Goal: Check status: Check status

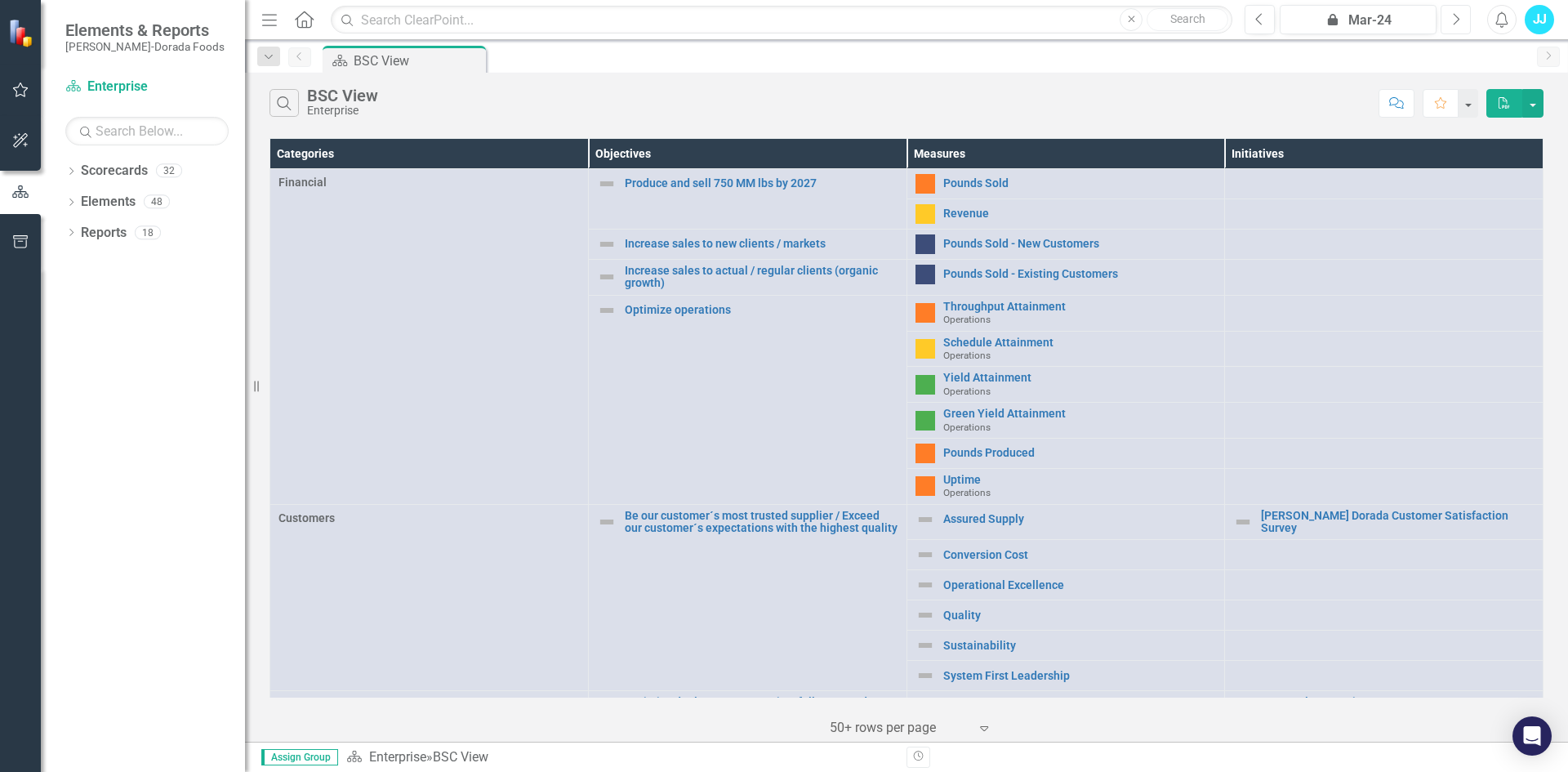
click at [1453, 17] on icon "Next" at bounding box center [1455, 20] width 9 height 15
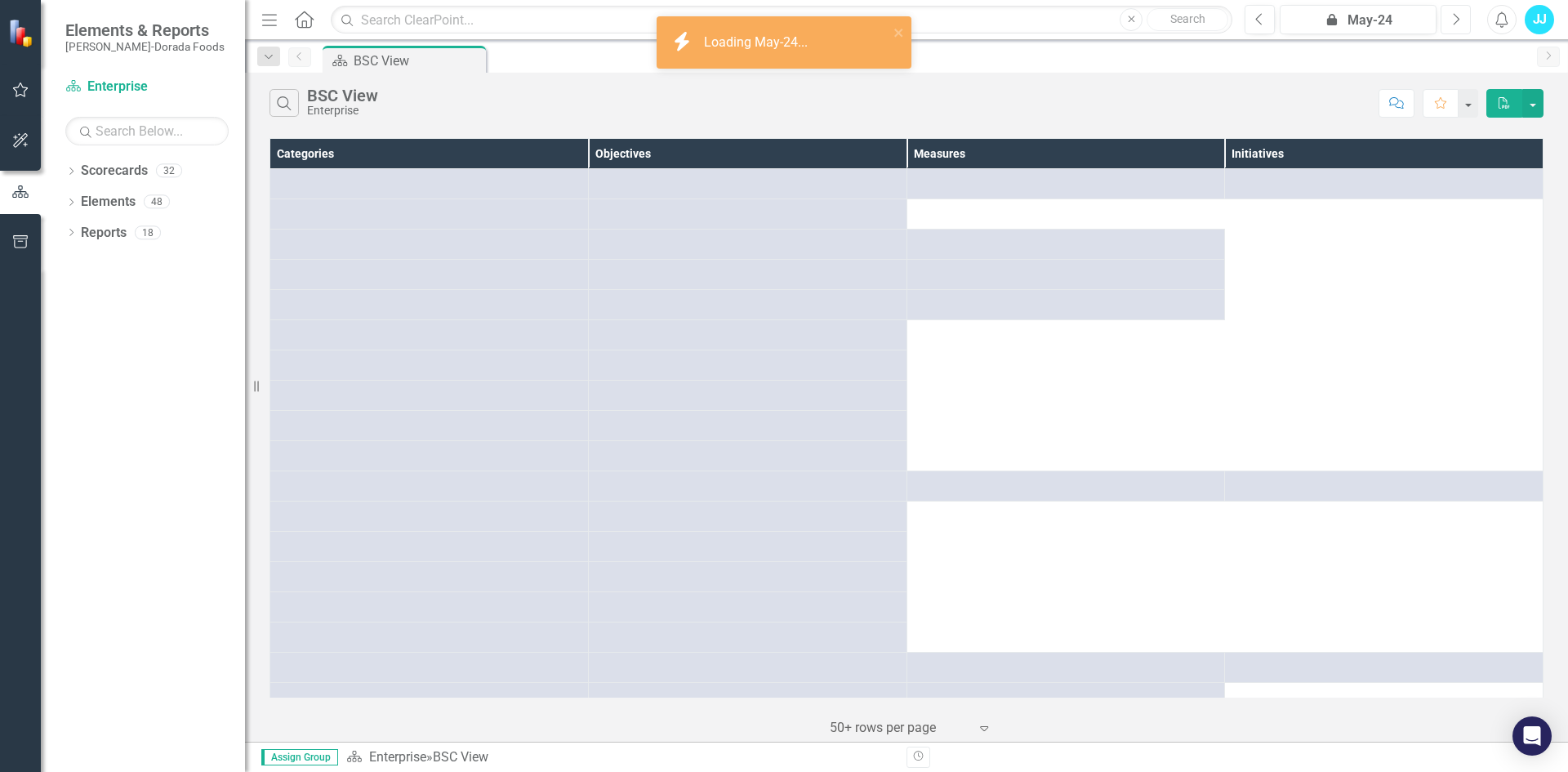
click at [1453, 17] on icon "Next" at bounding box center [1455, 20] width 9 height 15
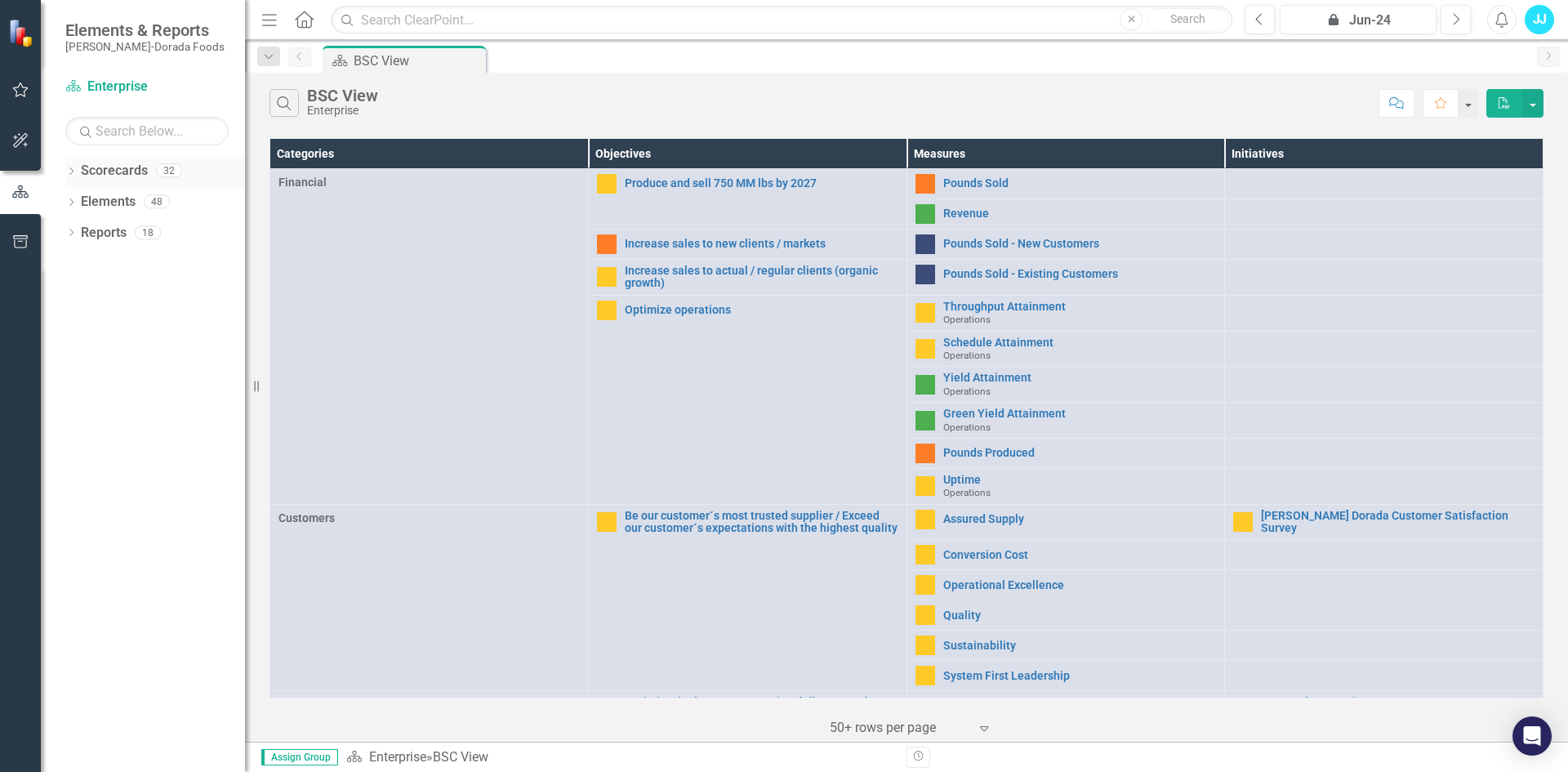
click at [69, 176] on icon "Dropdown" at bounding box center [71, 173] width 12 height 9
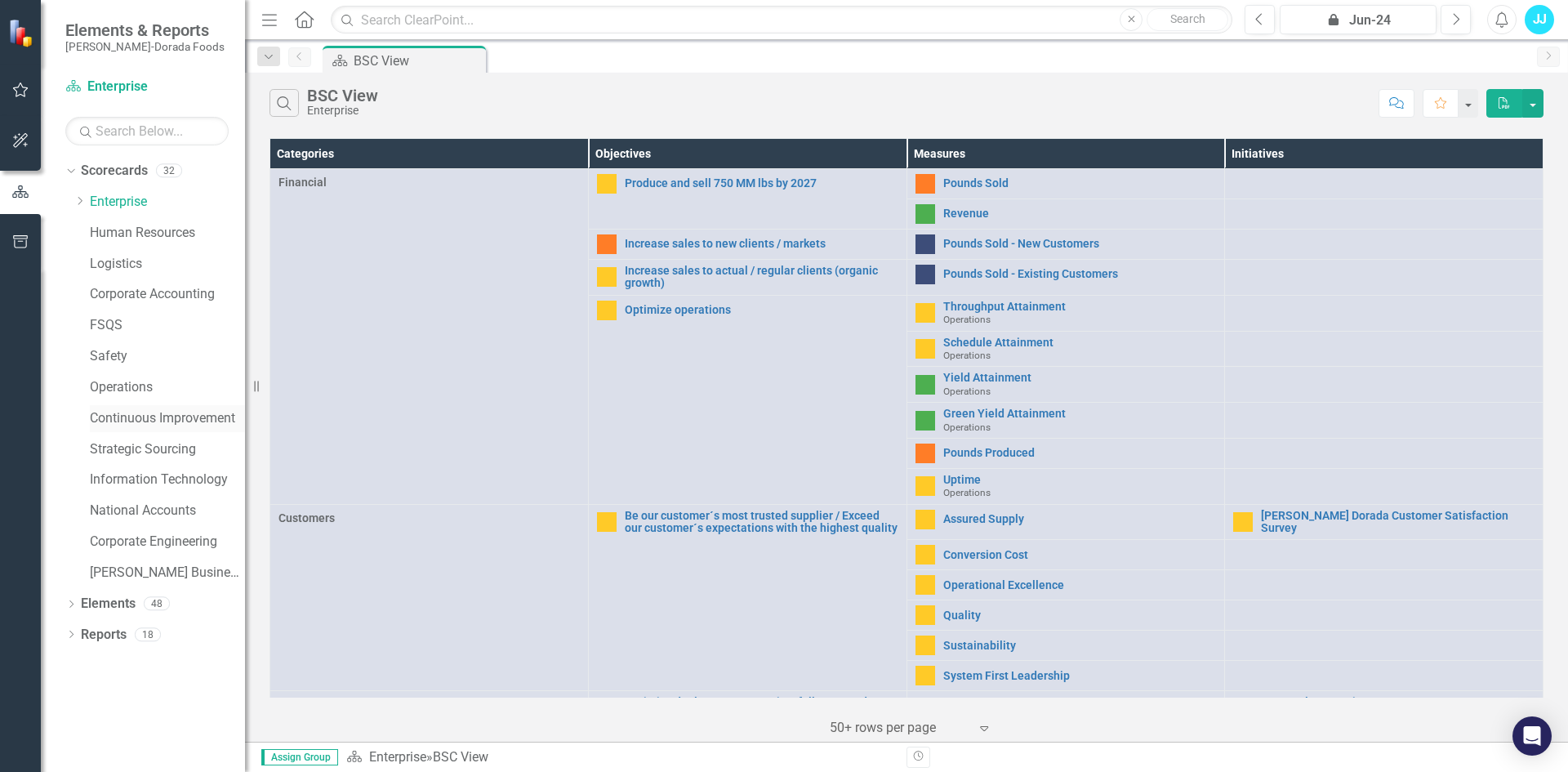
click at [169, 414] on link "Continuous Improvement" at bounding box center [167, 418] width 155 height 19
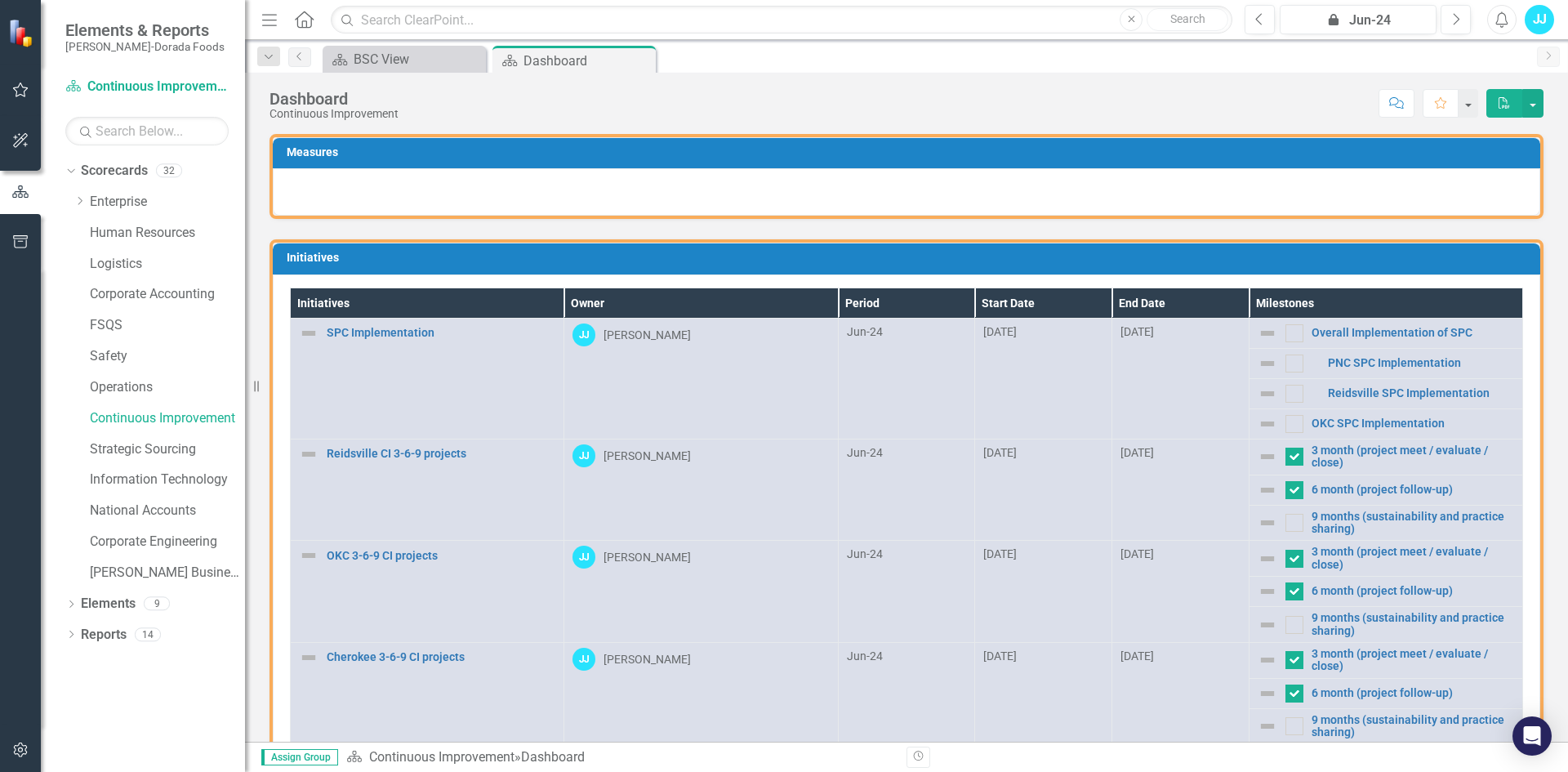
click at [1258, 423] on img at bounding box center [1267, 424] width 20 height 20
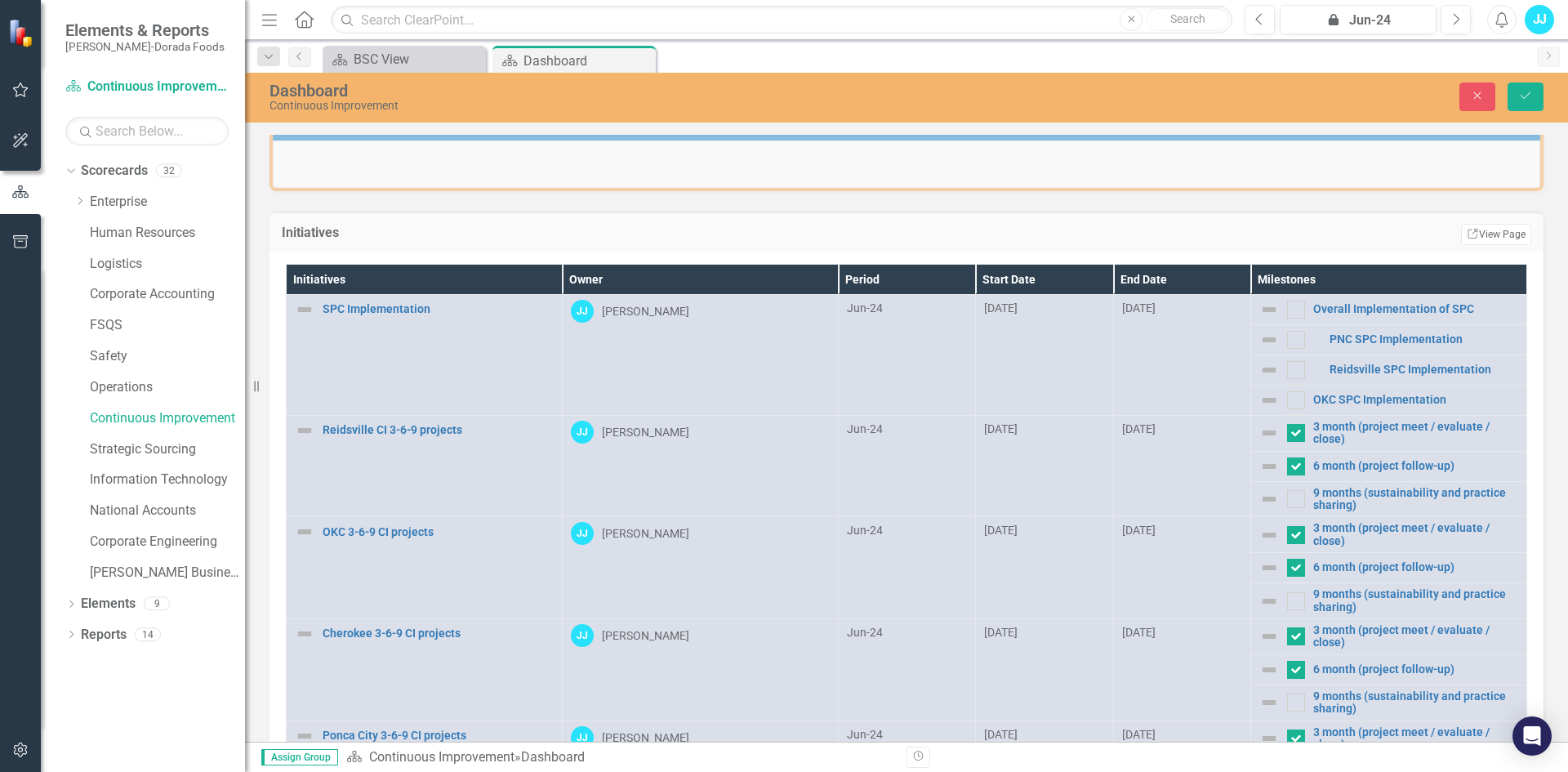
scroll to position [22, 0]
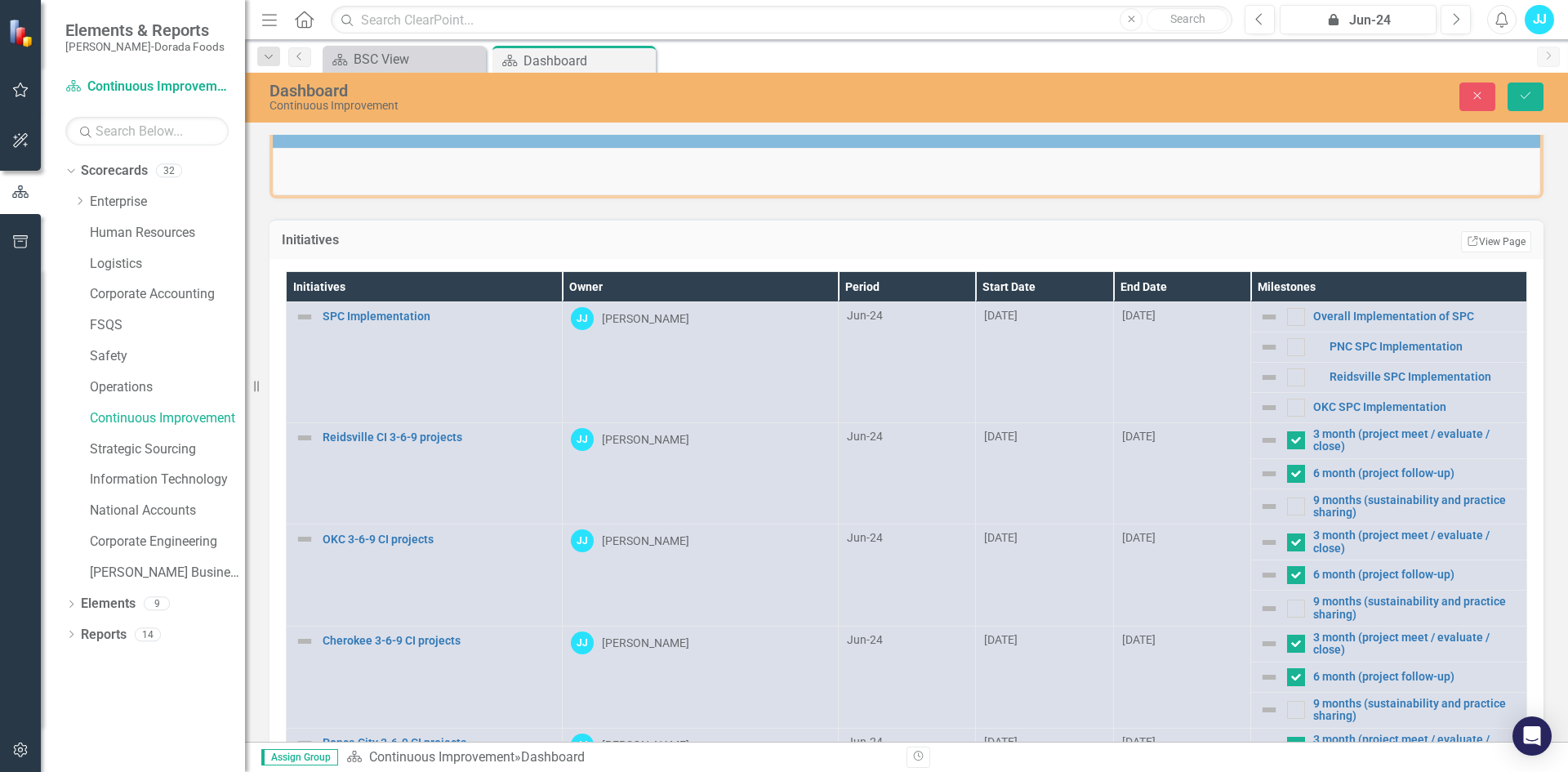
drag, startPoint x: 1252, startPoint y: 508, endPoint x: 1243, endPoint y: 499, distance: 12.7
click at [1259, 508] on img at bounding box center [1269, 507] width 20 height 20
click at [1259, 498] on img at bounding box center [1269, 507] width 20 height 20
click at [1259, 502] on img at bounding box center [1269, 507] width 20 height 20
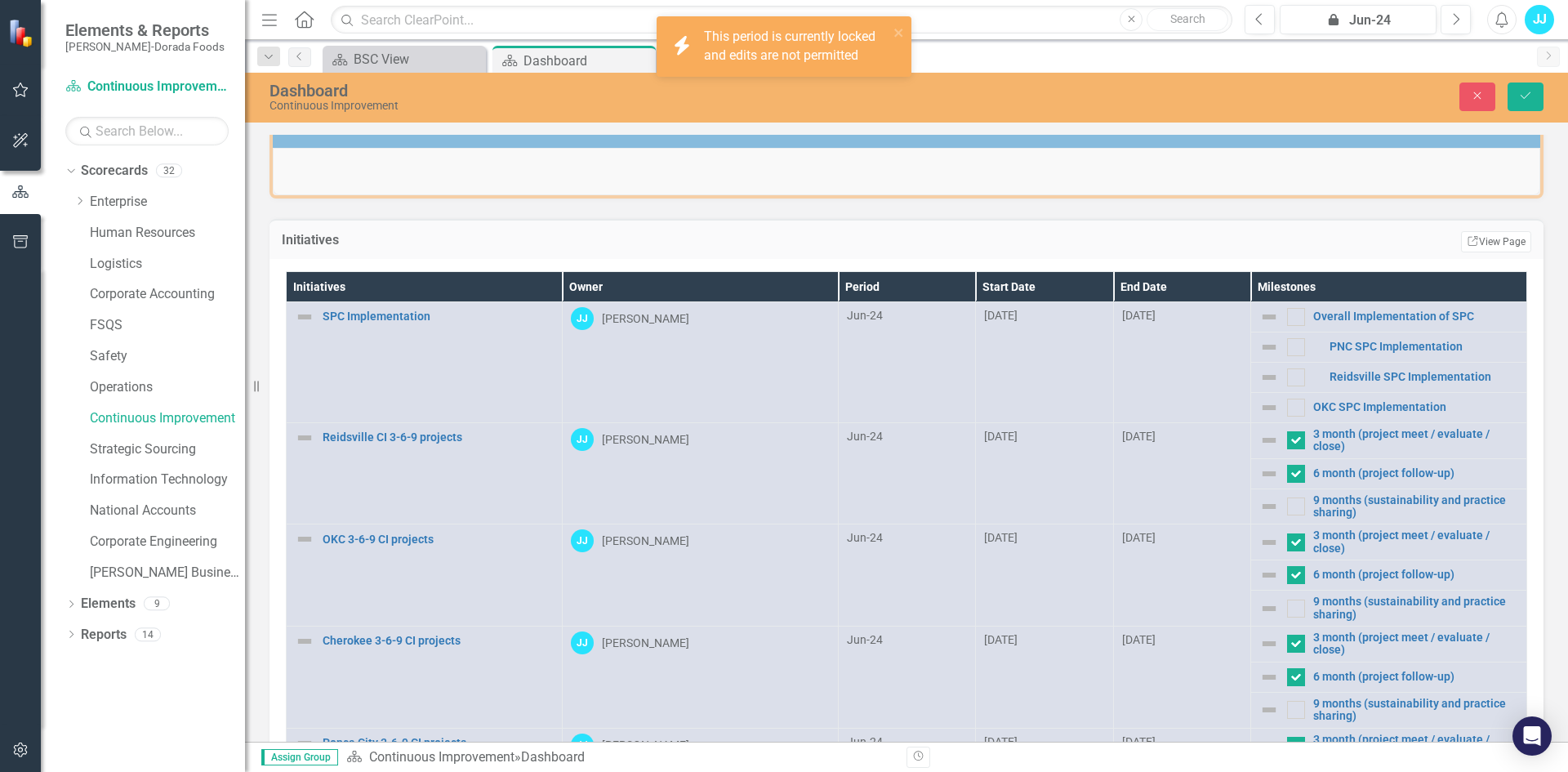
click at [1259, 502] on img at bounding box center [1269, 507] width 20 height 20
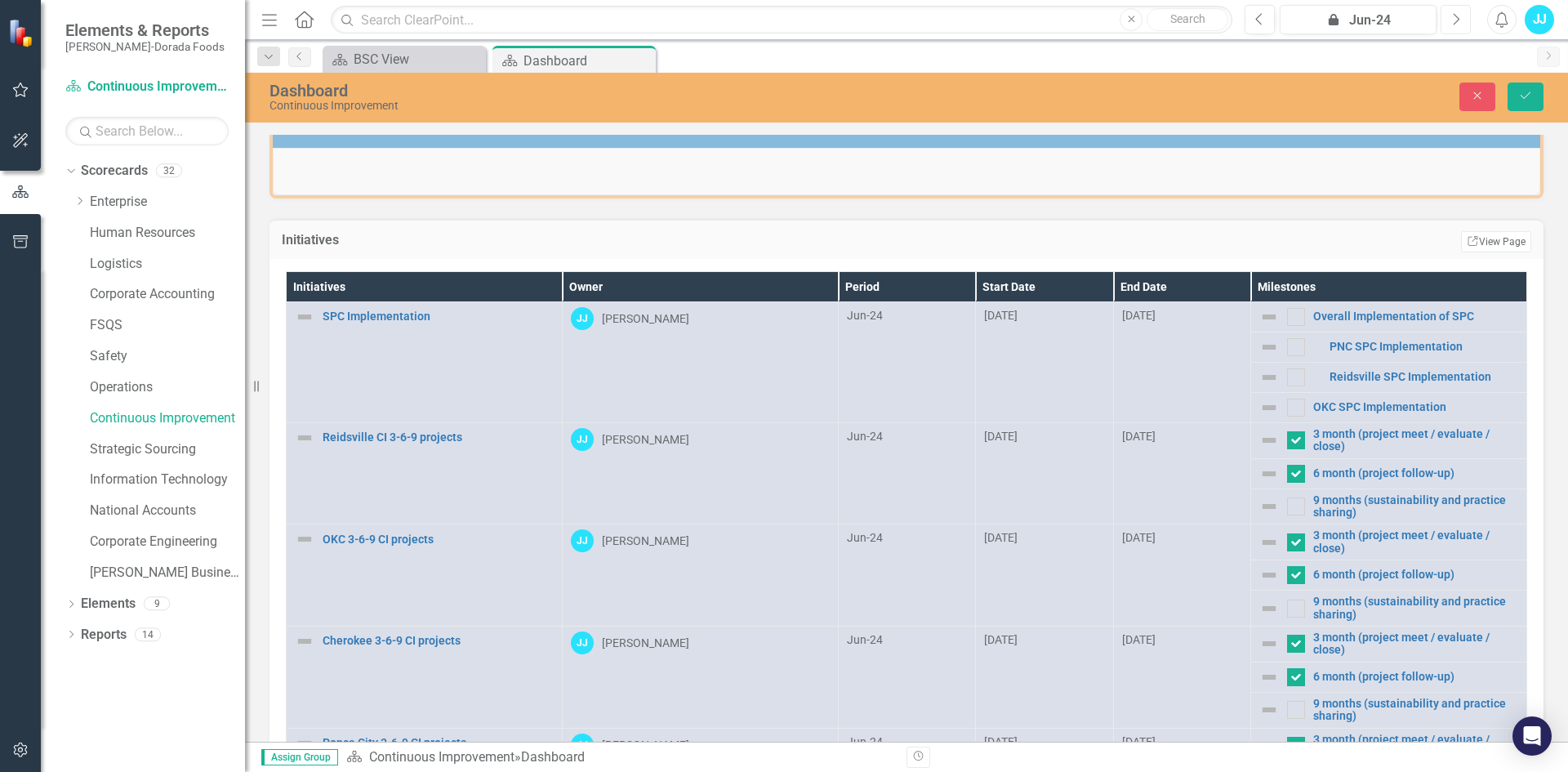
click at [1454, 28] on button "Next" at bounding box center [1455, 20] width 30 height 29
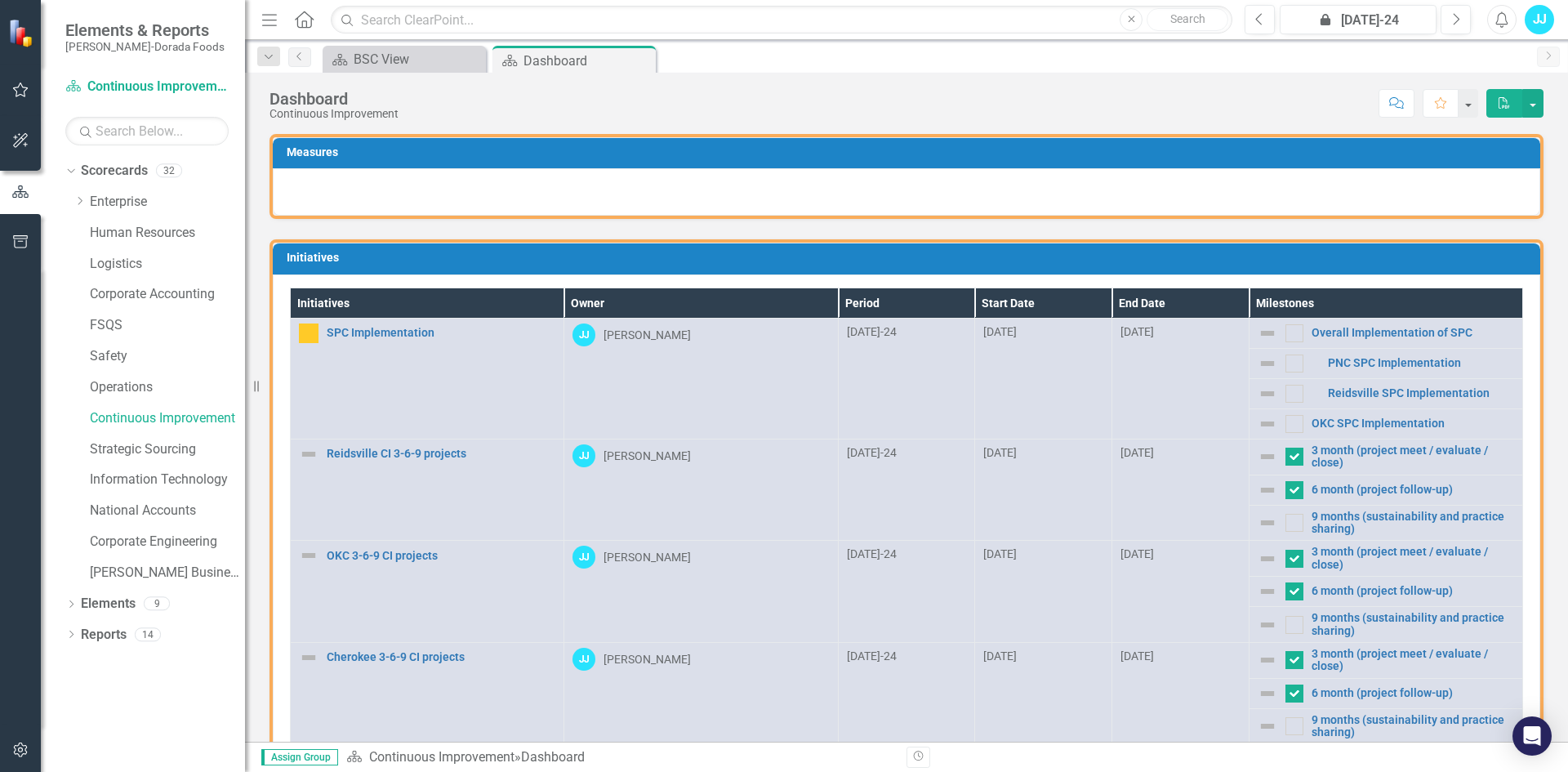
click at [1258, 489] on img at bounding box center [1267, 490] width 20 height 20
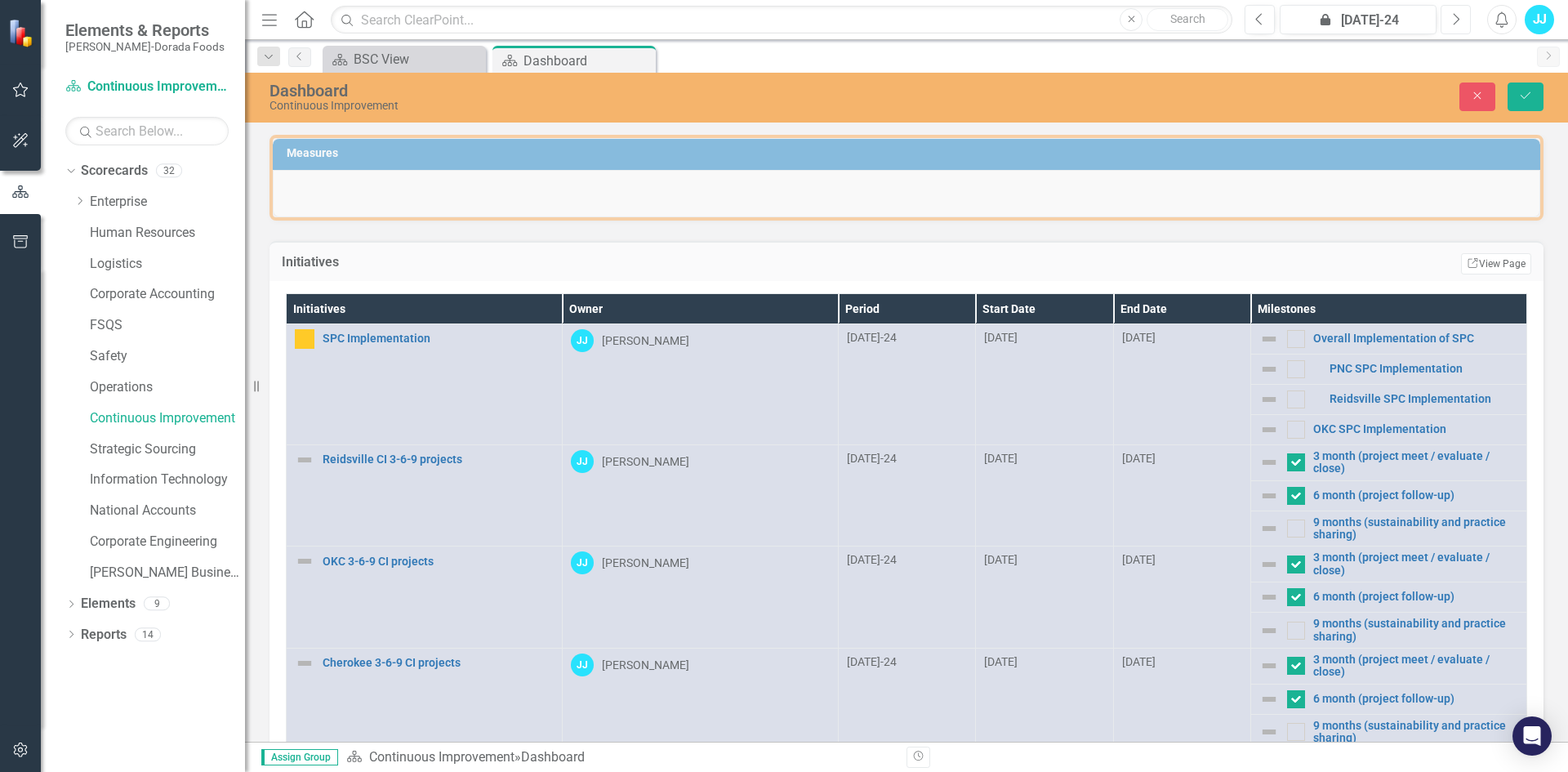
click at [1456, 21] on icon "Next" at bounding box center [1455, 20] width 9 height 15
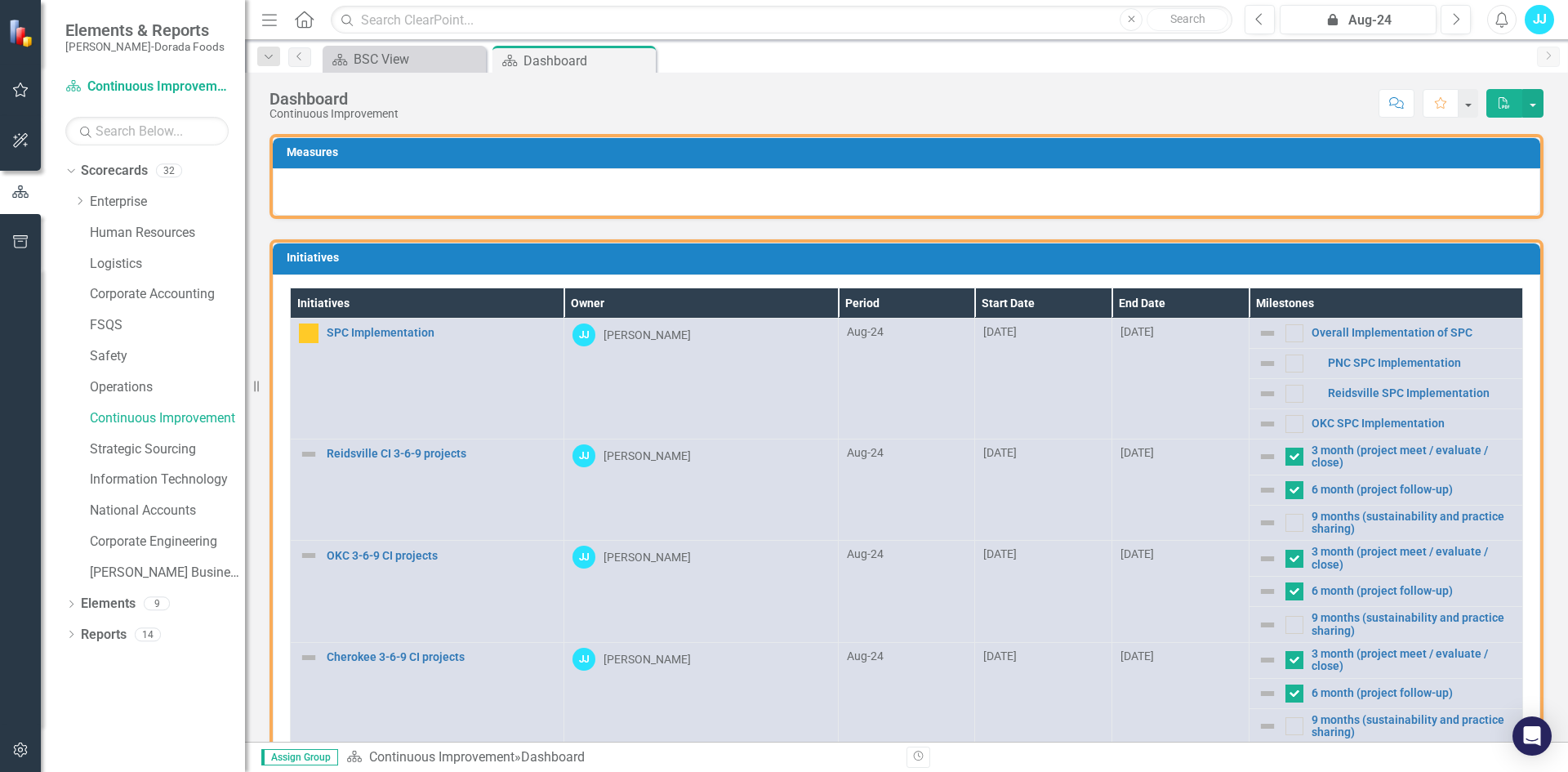
click at [1258, 519] on img at bounding box center [1267, 523] width 20 height 20
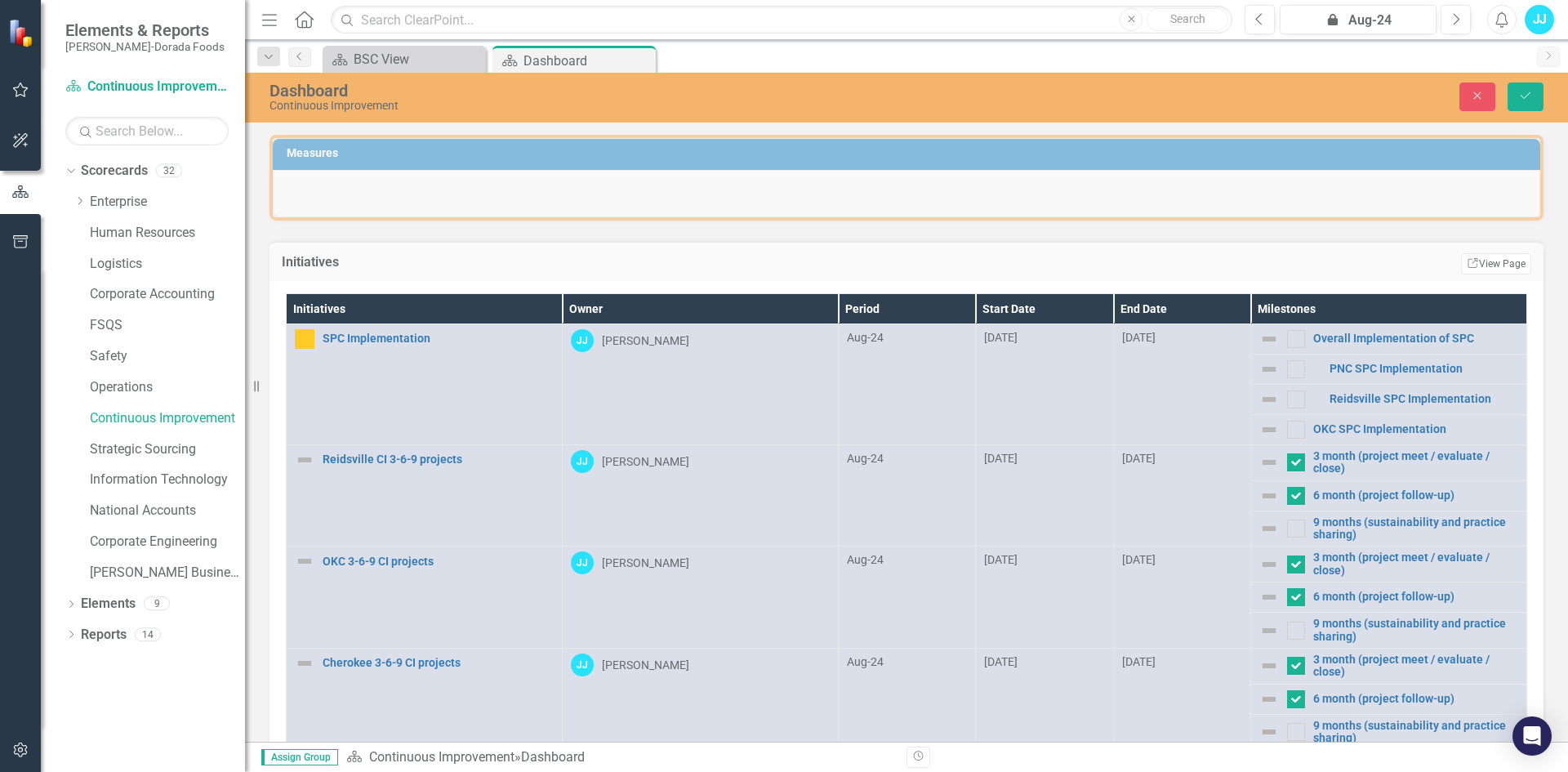
click at [304, 460] on img at bounding box center [304, 460] width 20 height 20
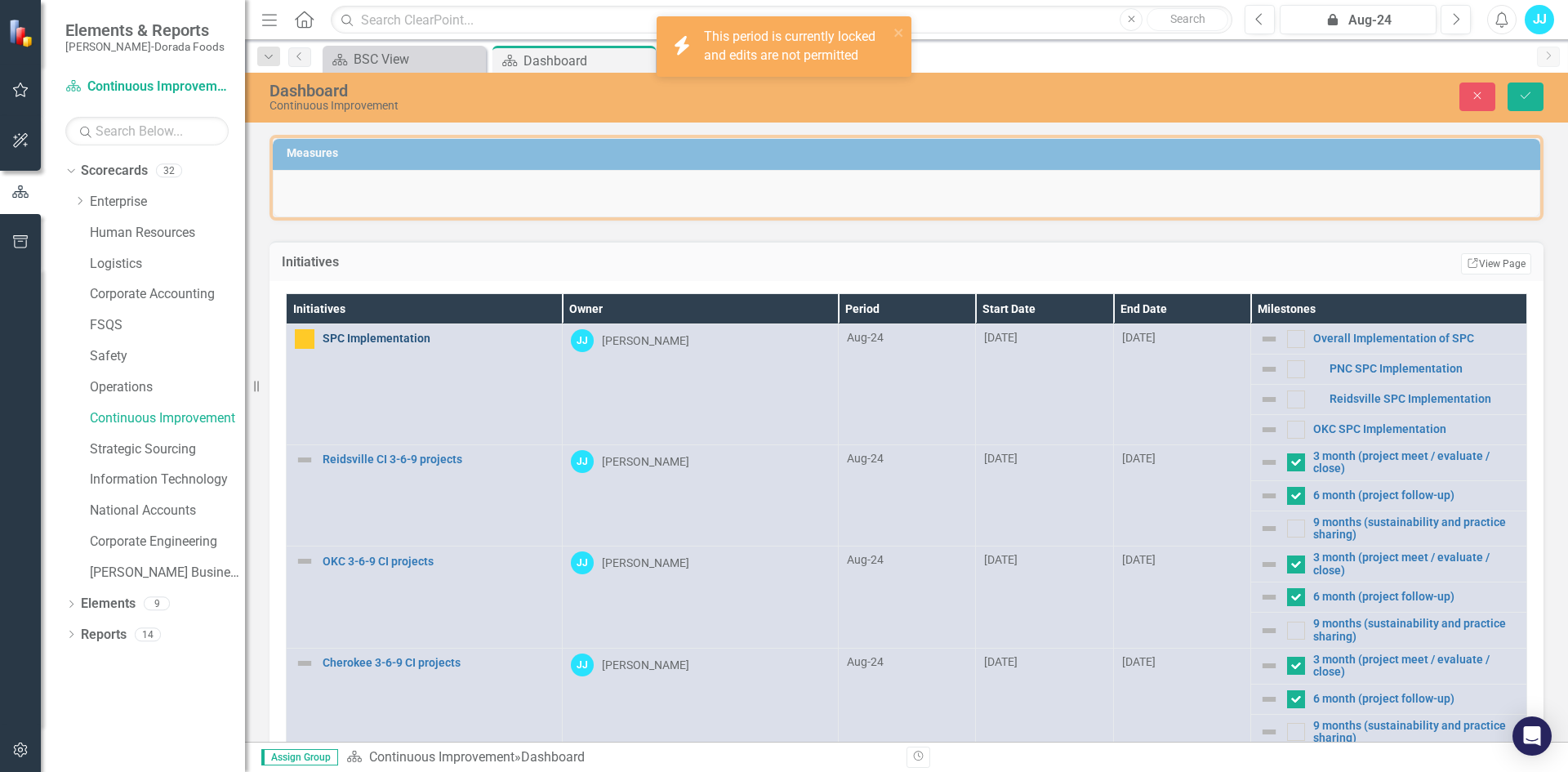
click at [367, 339] on link "SPC Implementation" at bounding box center [438, 339] width 231 height 12
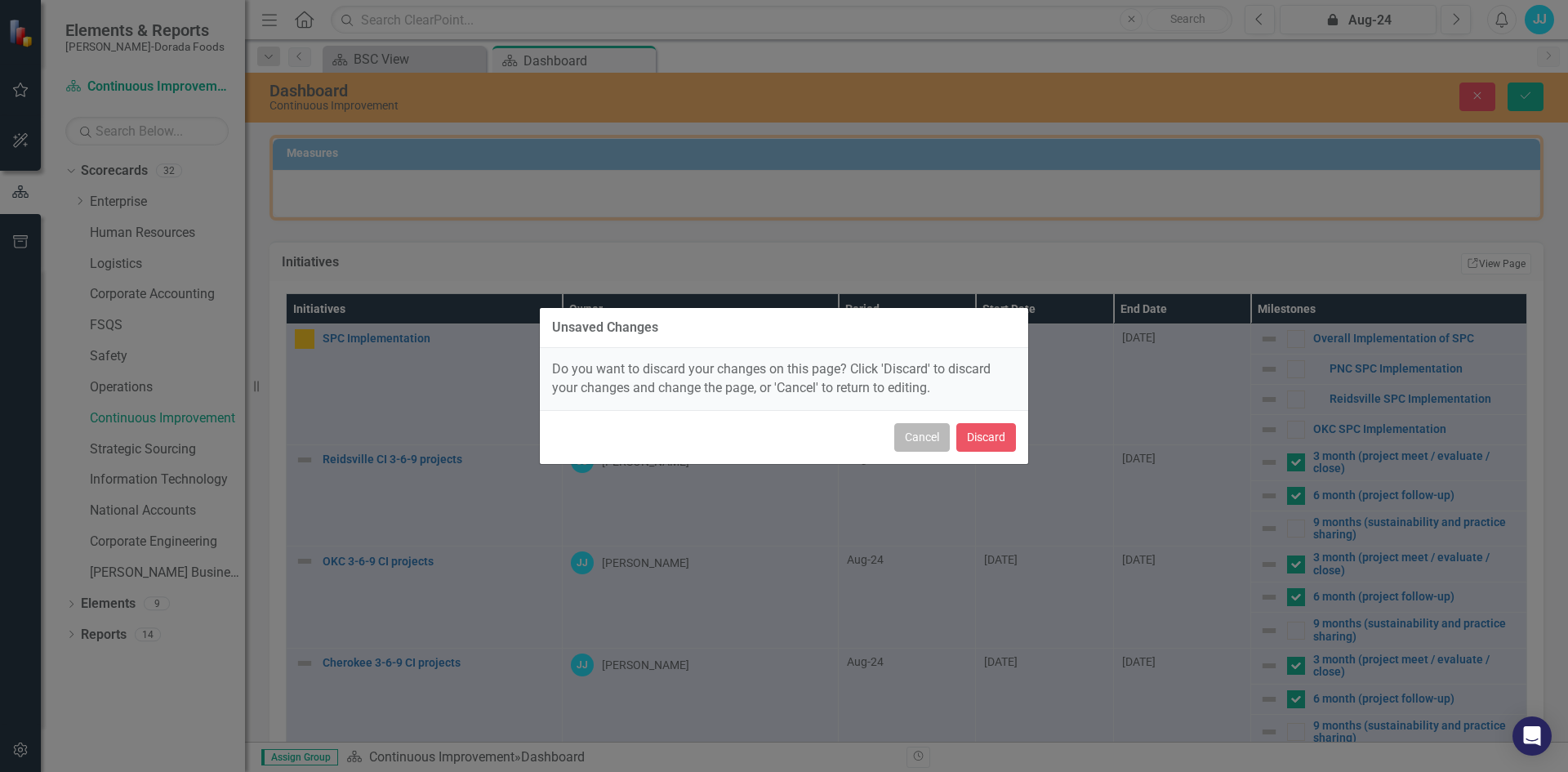
click at [921, 437] on button "Cancel" at bounding box center [921, 437] width 56 height 28
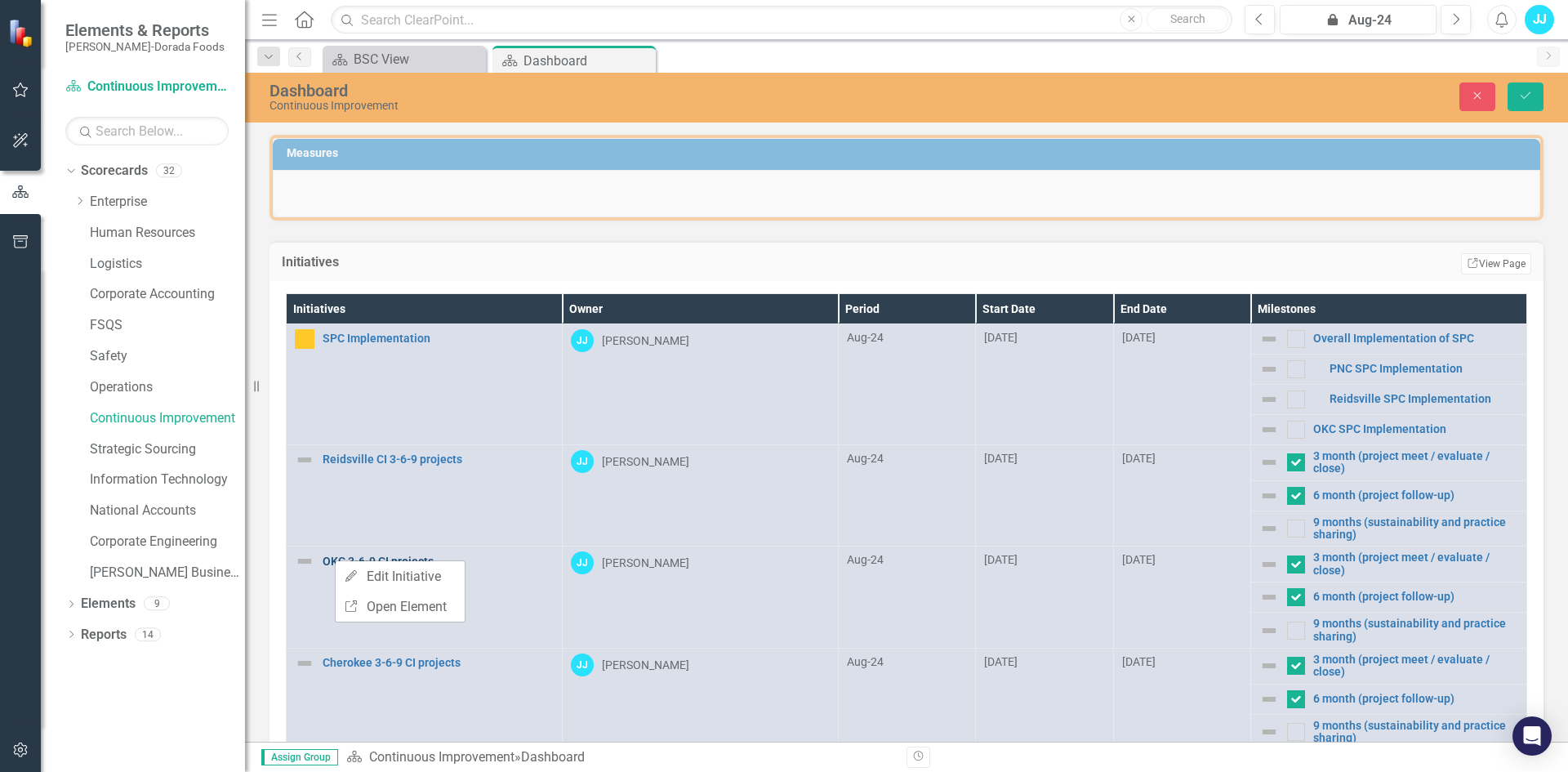
click at [356, 556] on link "OKC 3-6-9 CI projects" at bounding box center [438, 562] width 231 height 12
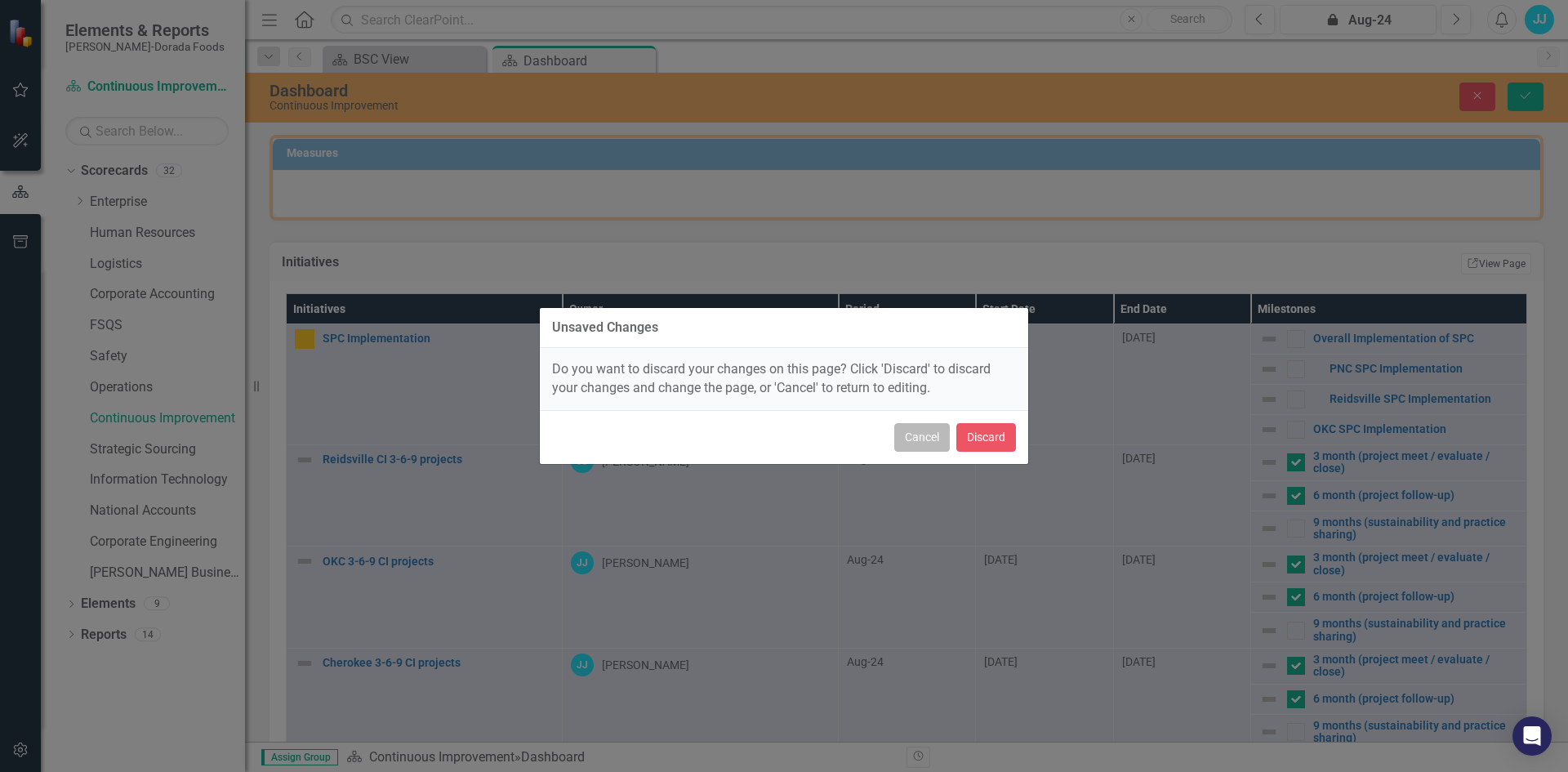
click at [911, 437] on button "Cancel" at bounding box center [921, 437] width 56 height 28
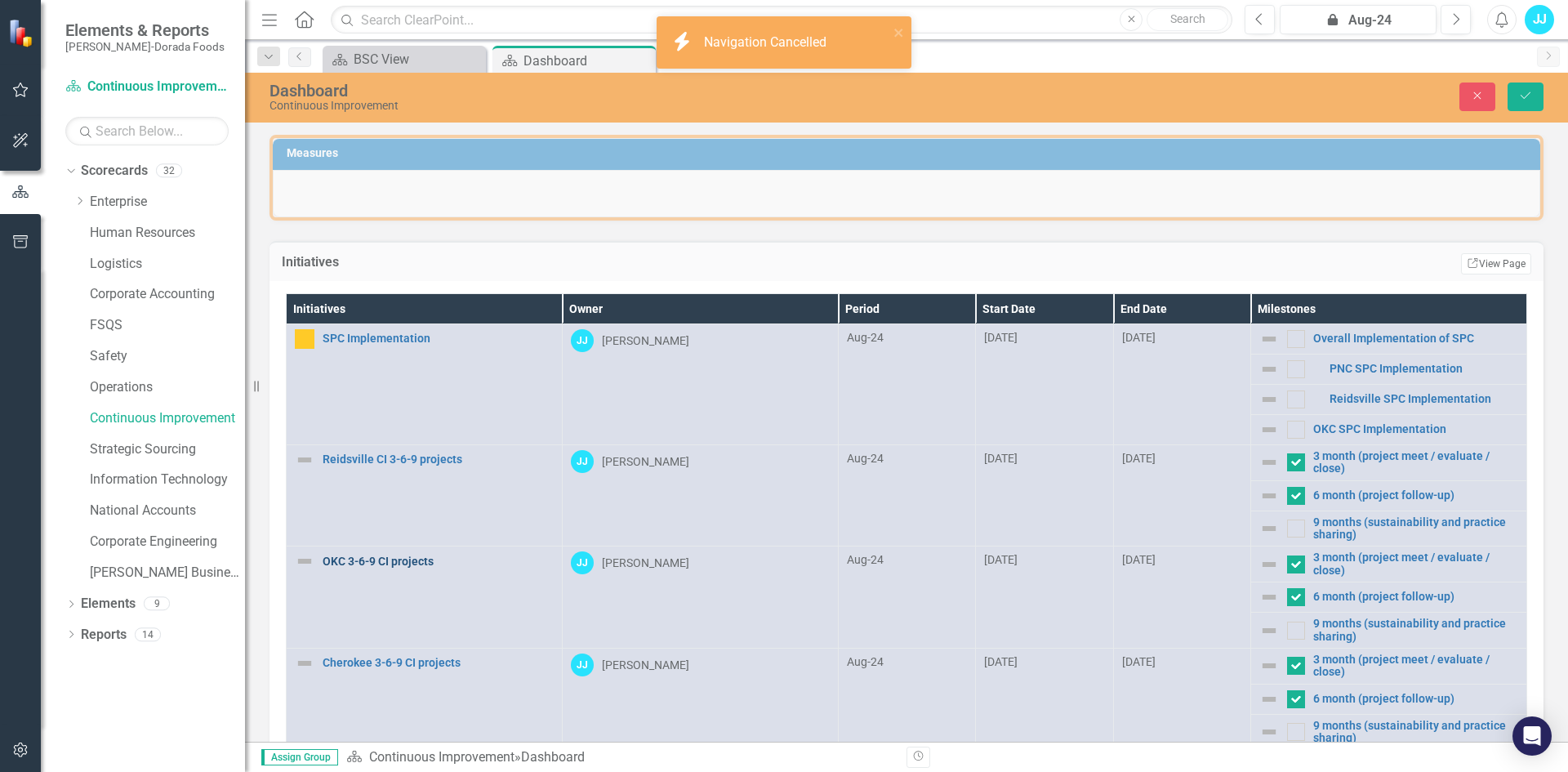
click at [371, 557] on link "OKC 3-6-9 CI projects" at bounding box center [438, 562] width 231 height 12
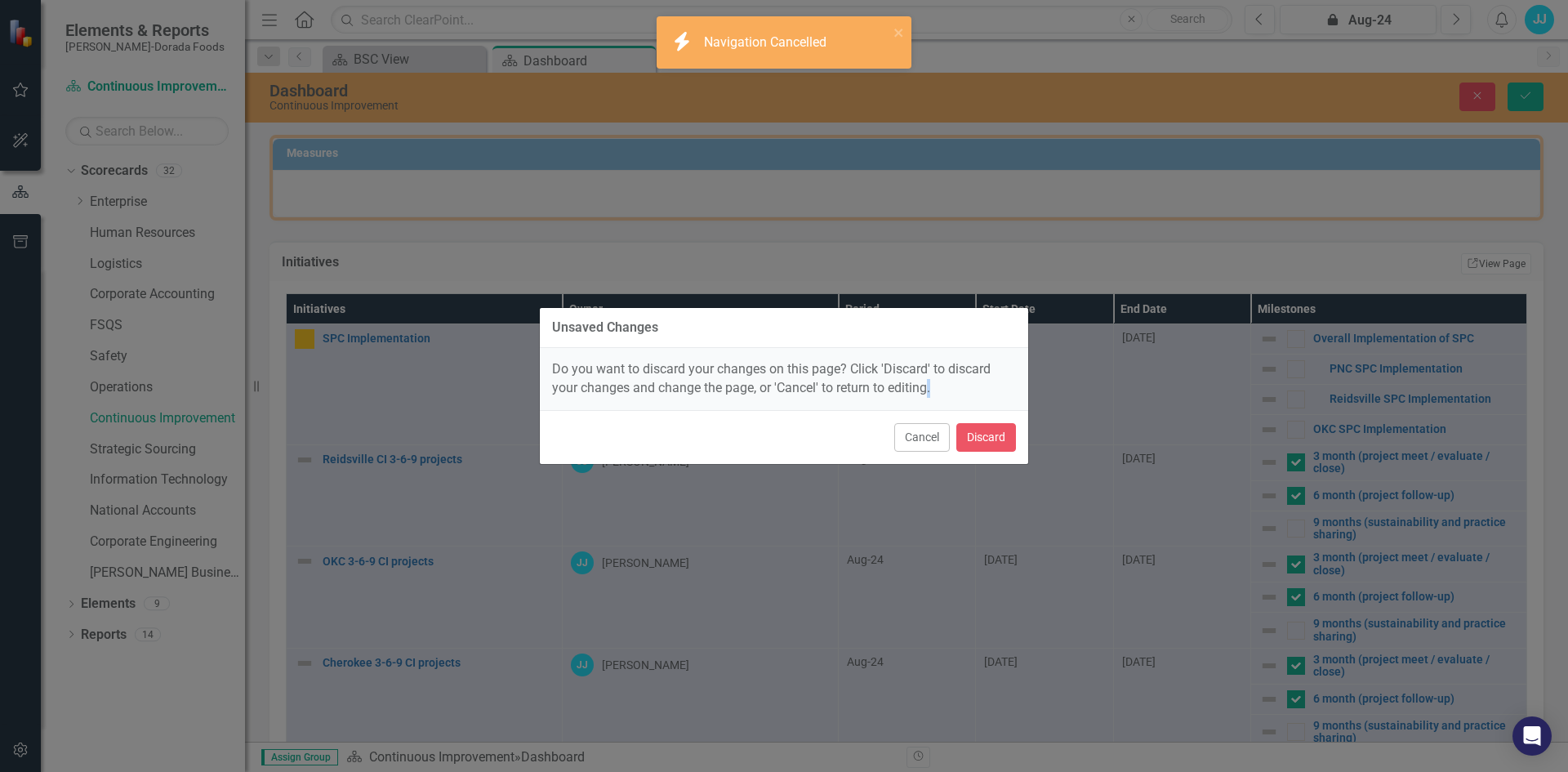
click at [372, 557] on div "Unsaved Changes Do you want to discard your changes on this page? Click 'Discar…" at bounding box center [784, 386] width 1568 height 772
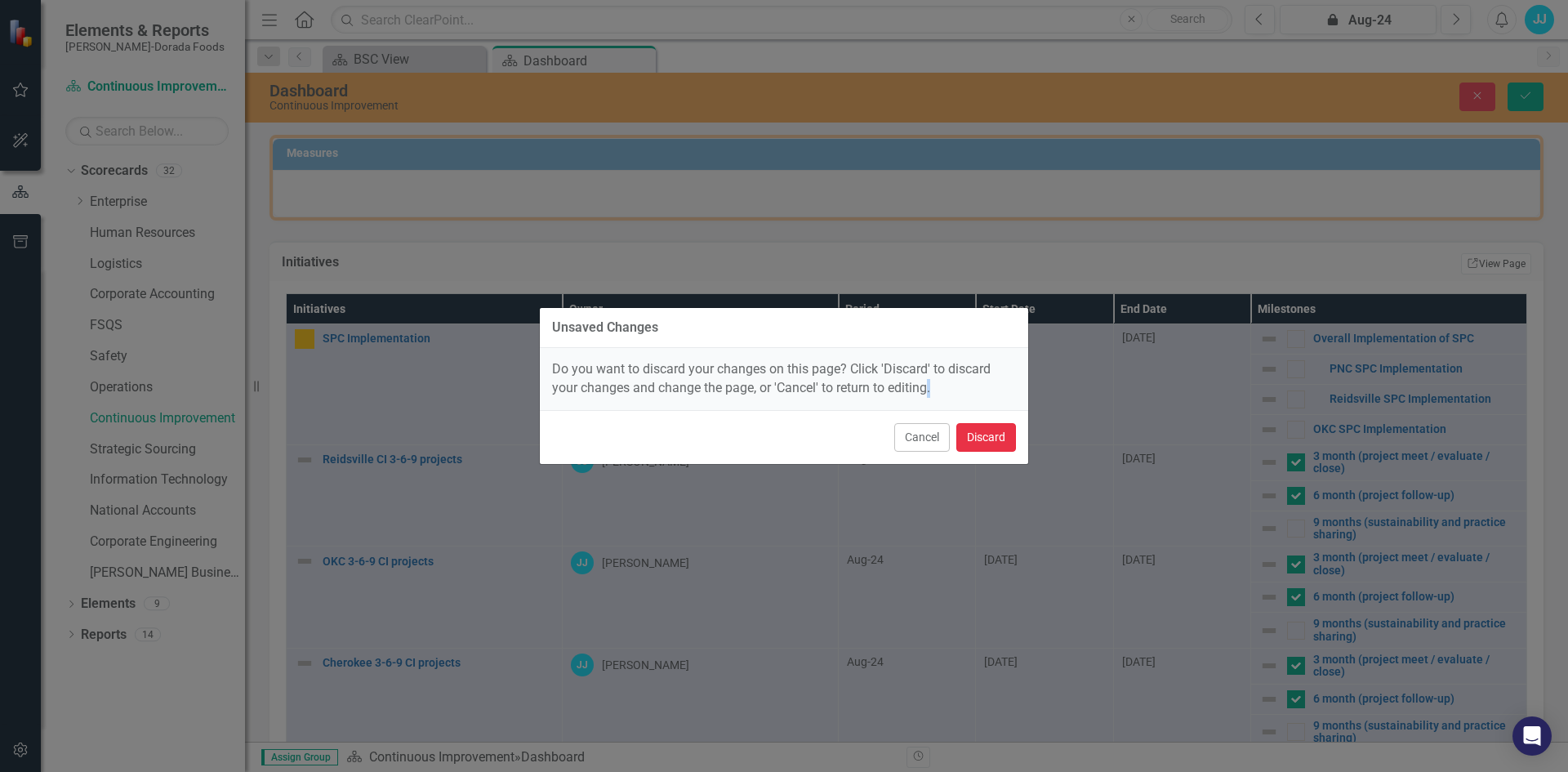
click at [968, 435] on button "Discard" at bounding box center [985, 437] width 59 height 28
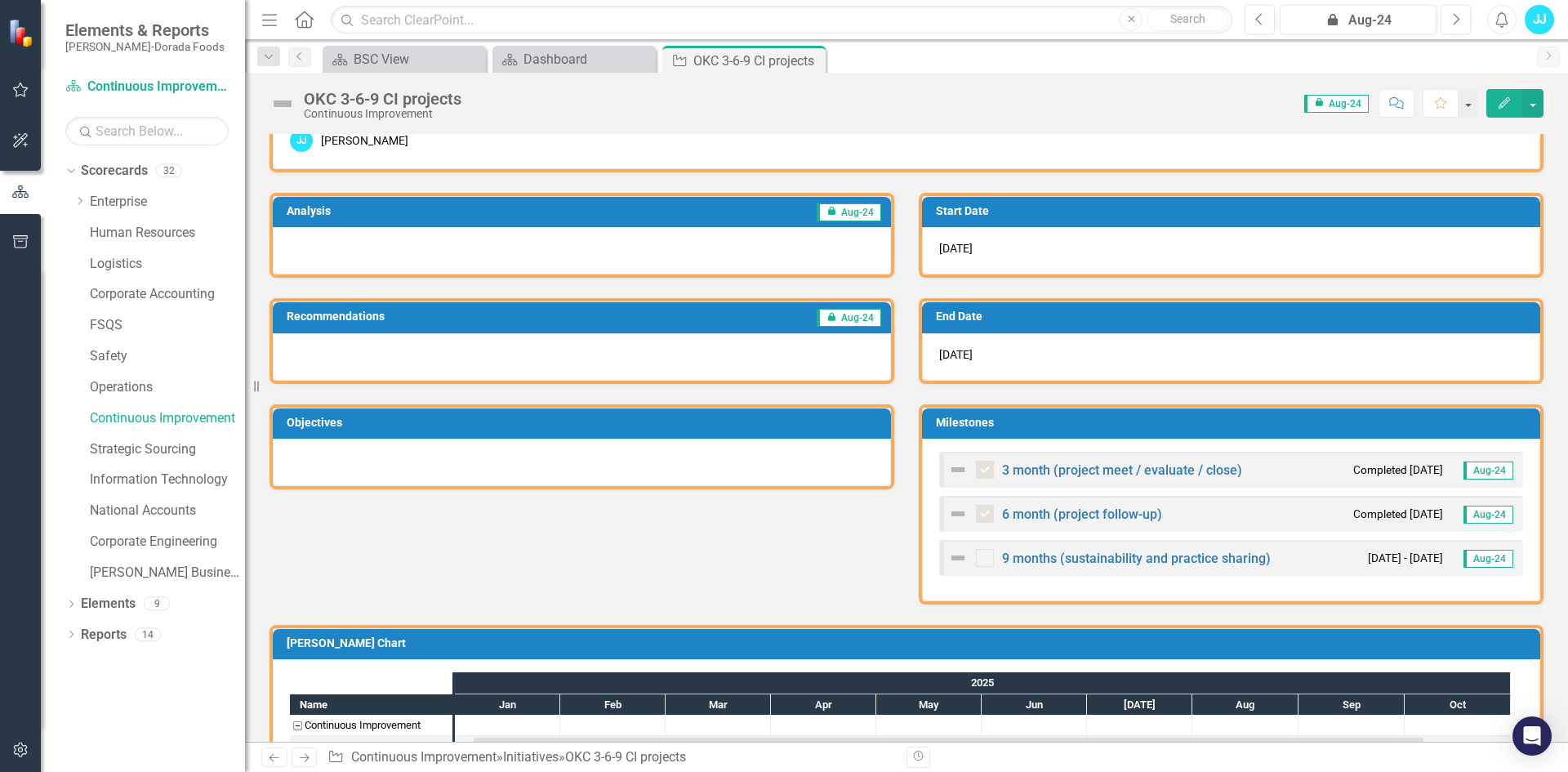
scroll to position [177, 0]
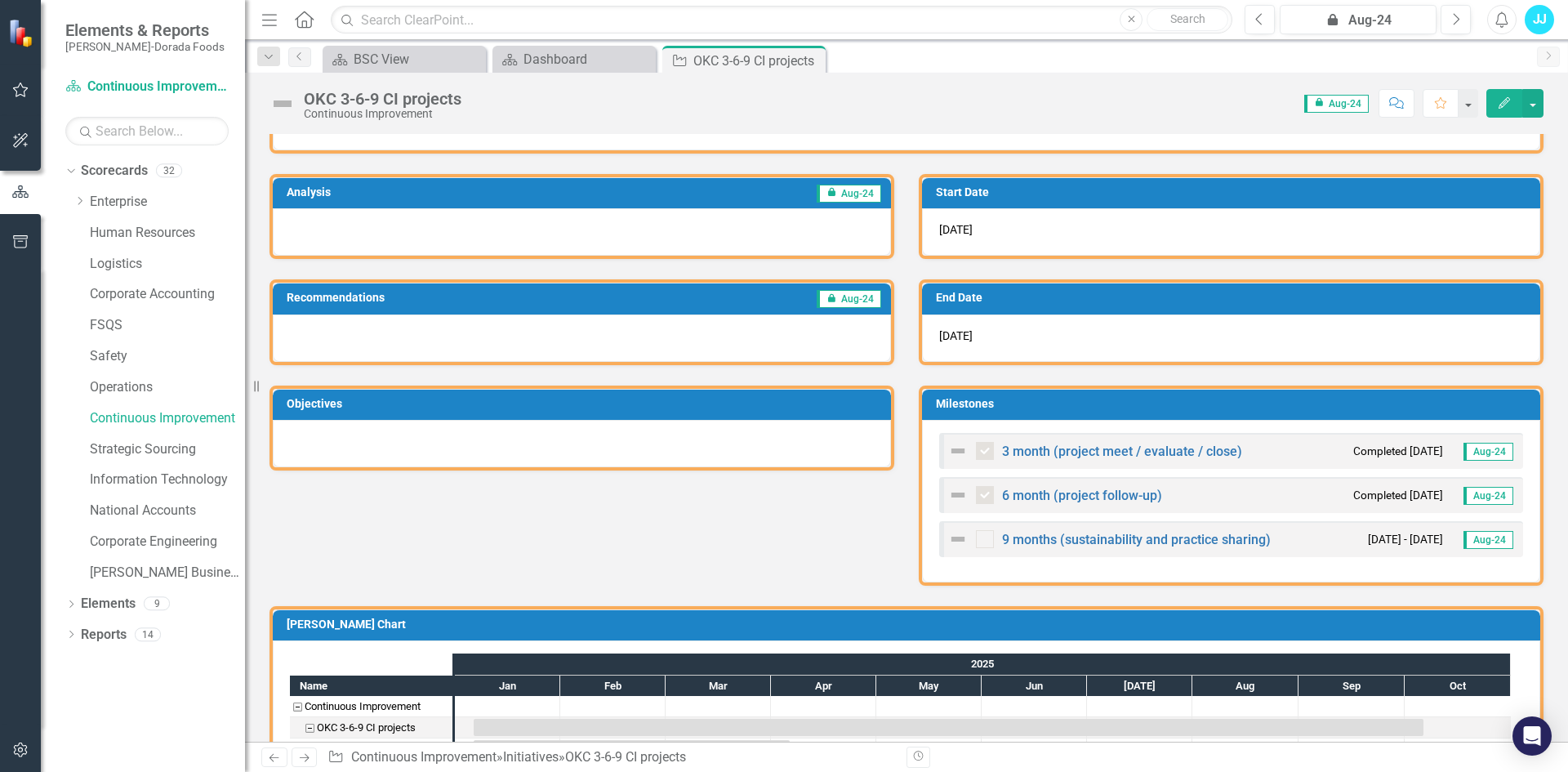
click at [948, 451] on img at bounding box center [958, 451] width 20 height 20
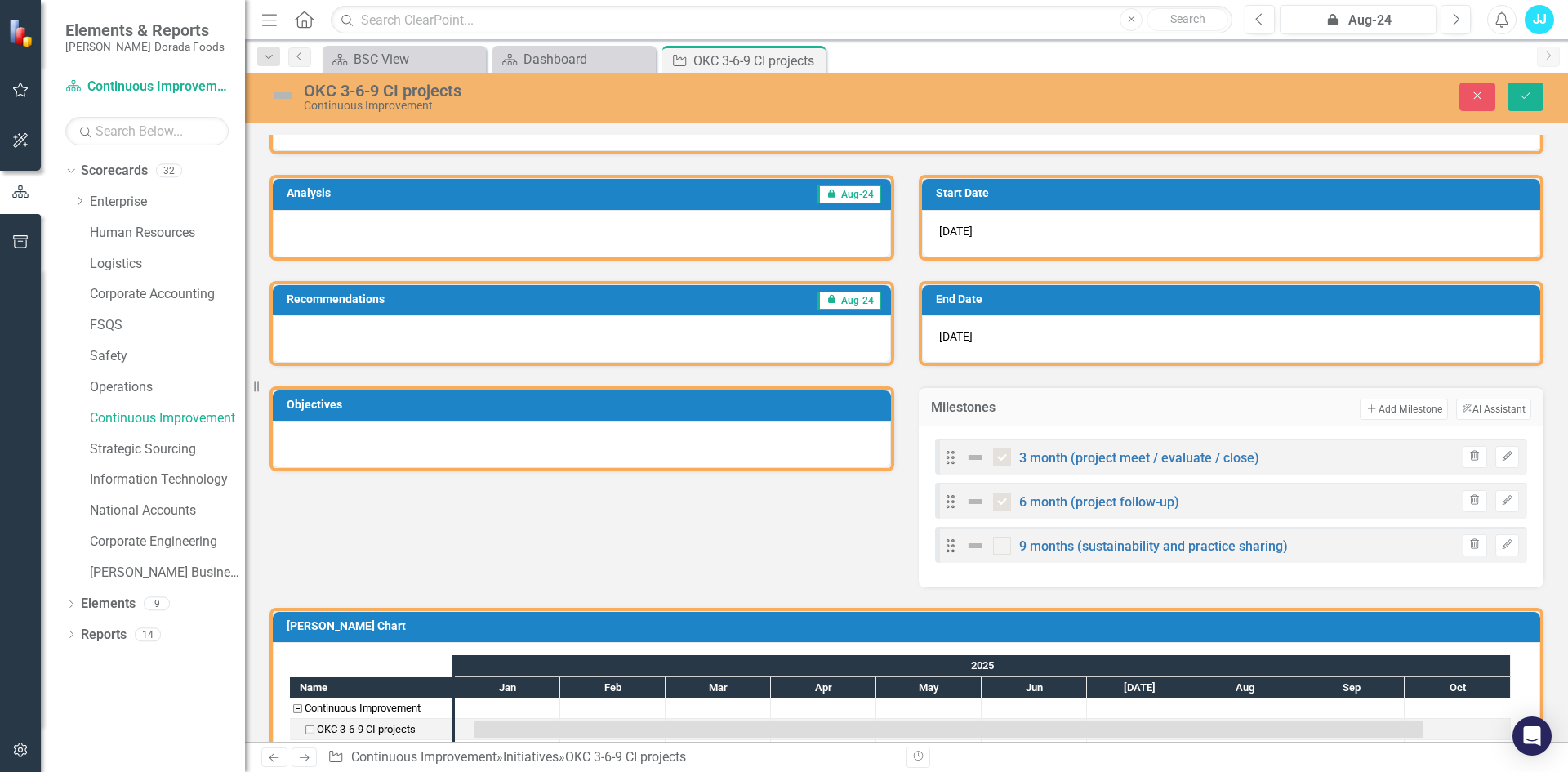
click at [967, 452] on img at bounding box center [975, 458] width 20 height 20
click at [1501, 456] on button "Edit" at bounding box center [1507, 457] width 24 height 21
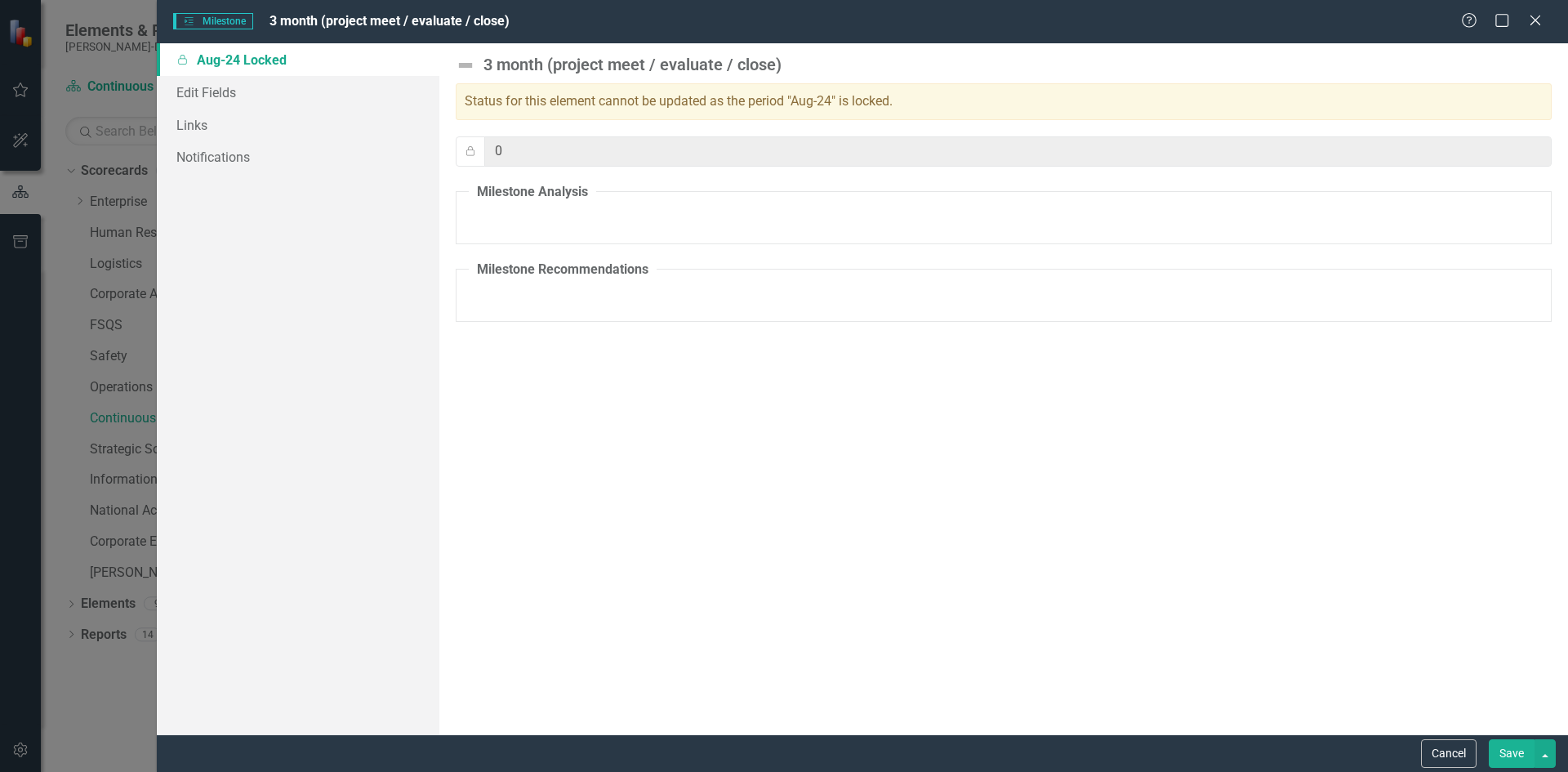
click at [69, 334] on div "Milestones Milestone 3 month (project meet / evaluate / close) Help Maximize Cl…" at bounding box center [784, 386] width 1568 height 772
click at [547, 216] on fieldset "Milestone Analysis" at bounding box center [1004, 213] width 1096 height 61
click at [547, 188] on legend "Milestone Analysis" at bounding box center [533, 192] width 128 height 19
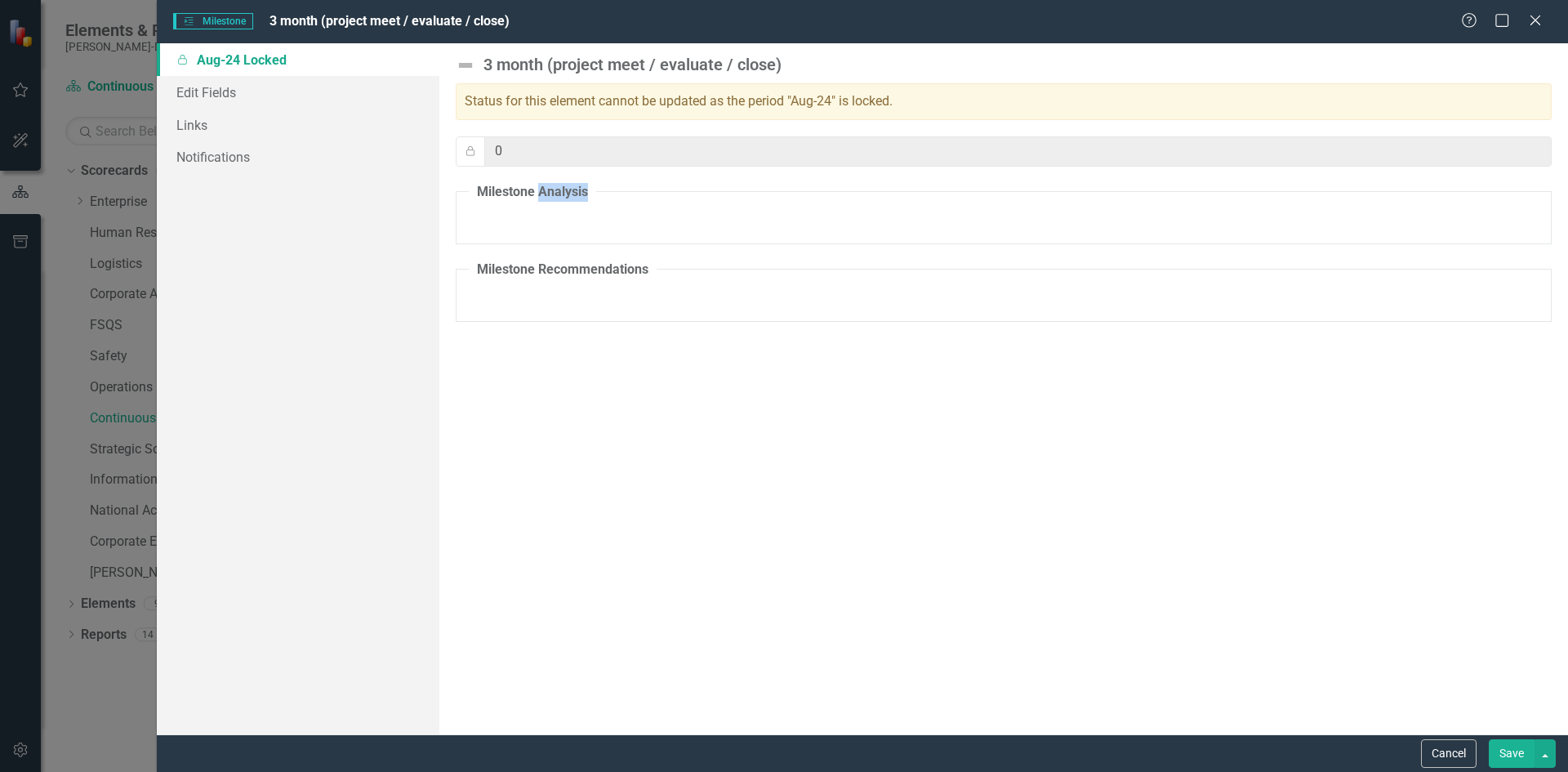
click at [547, 188] on legend "Milestone Analysis" at bounding box center [533, 192] width 128 height 19
click at [21, 253] on div "Milestones Milestone 3 month (project meet / evaluate / close) Help Maximize Cl…" at bounding box center [784, 386] width 1568 height 772
click at [1535, 20] on icon at bounding box center [1535, 20] width 12 height 12
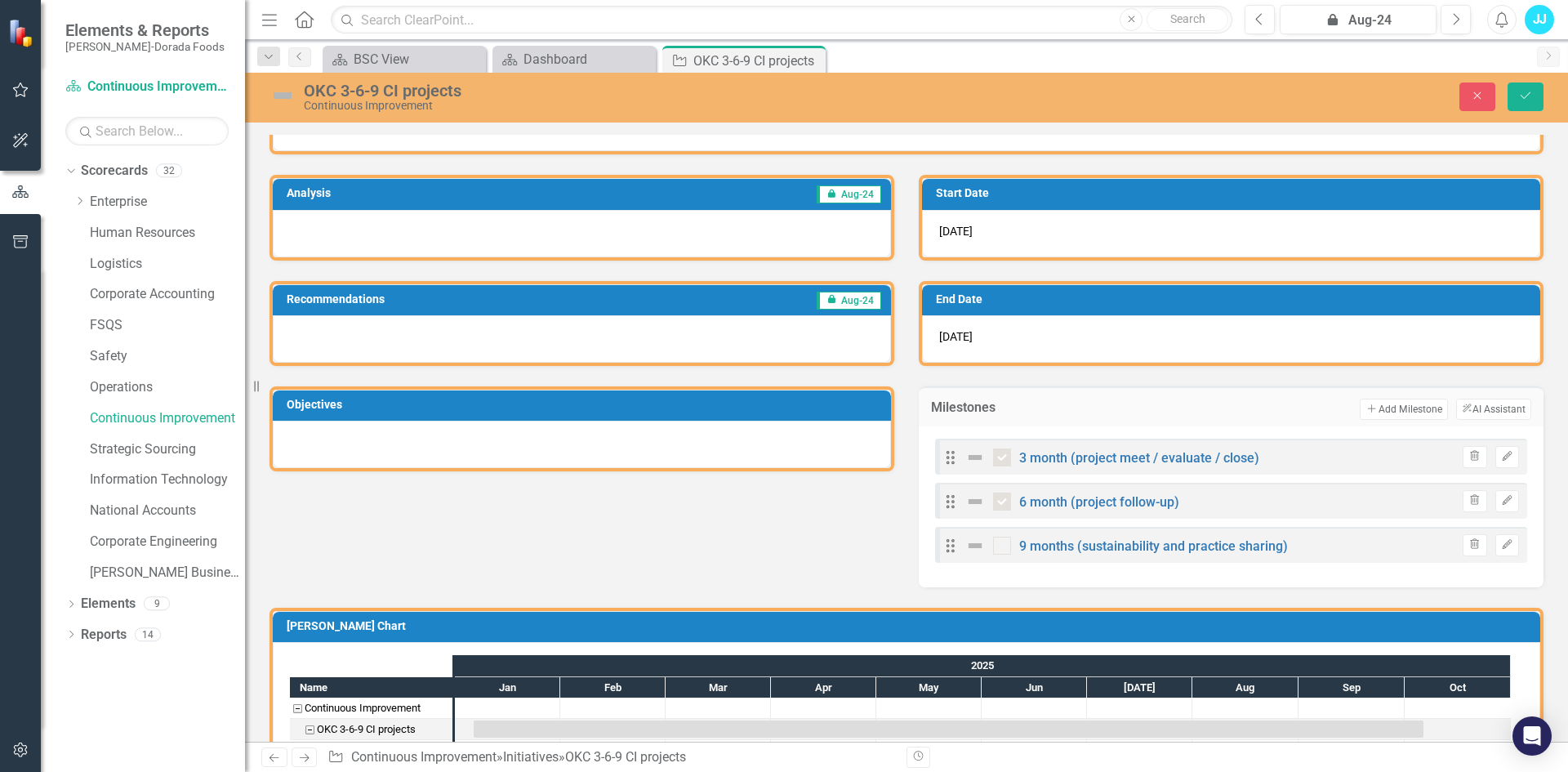
scroll to position [276, 0]
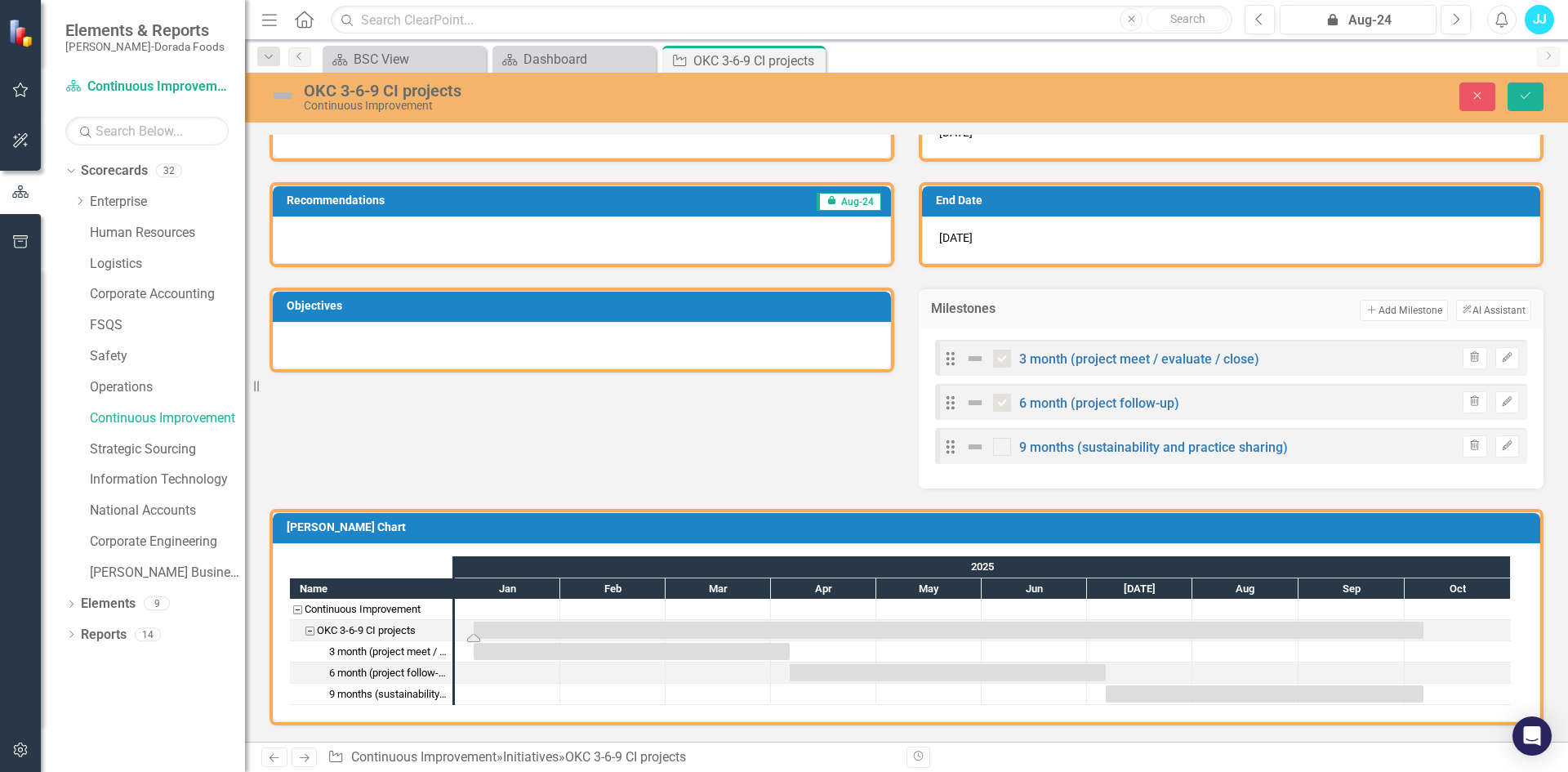
click at [707, 639] on div "Task: Start date: 2025-01-06 End date: 2025-10-06" at bounding box center [948, 630] width 950 height 17
click at [708, 638] on div "Task: Start date: 2025-01-06 End date: 2025-10-06" at bounding box center [948, 630] width 950 height 17
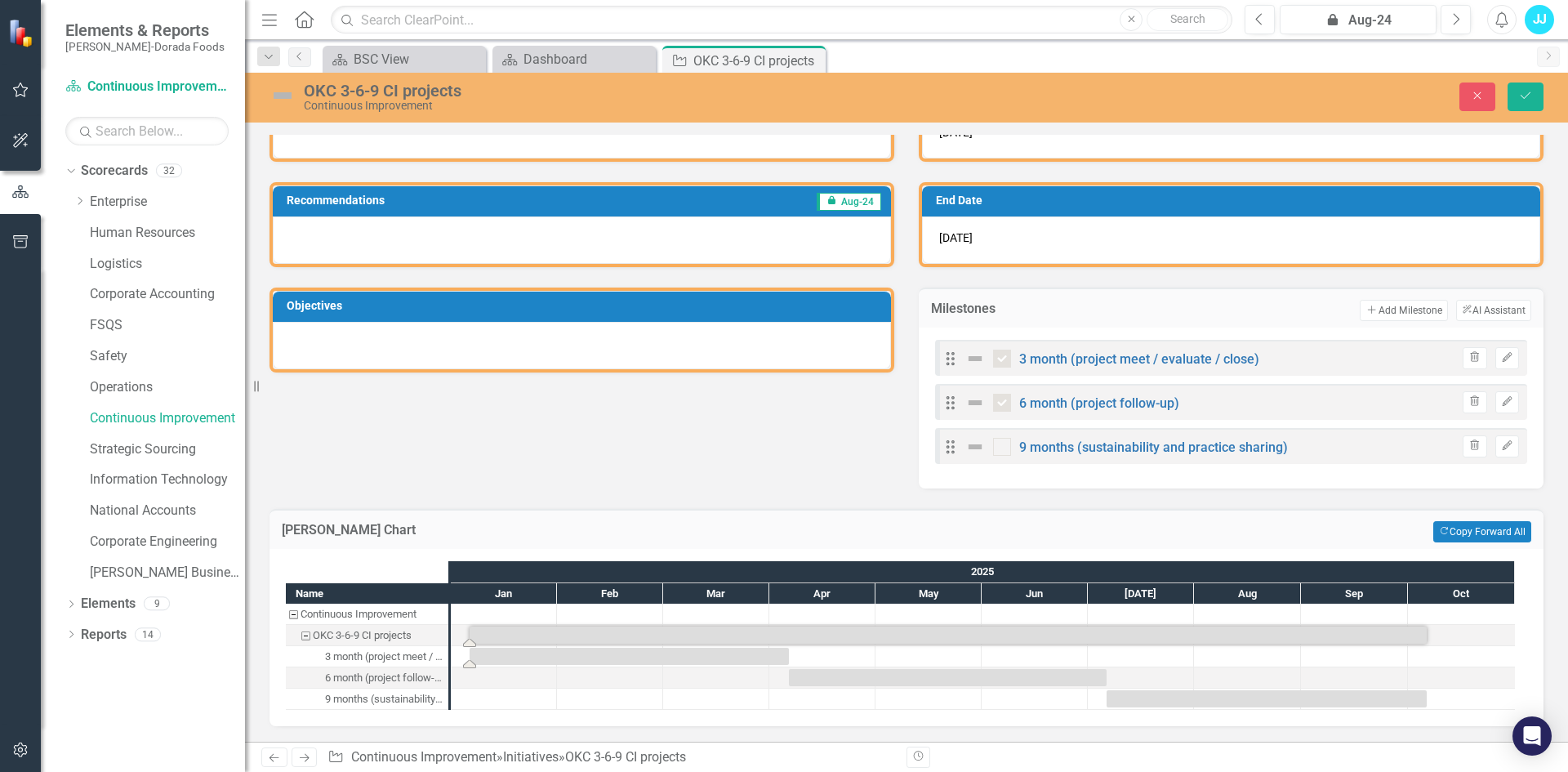
click at [580, 654] on div "Task: Start date: 2025-01-06 End date: 2025-04-06" at bounding box center [629, 656] width 319 height 17
drag, startPoint x: 580, startPoint y: 654, endPoint x: 474, endPoint y: 483, distance: 201.2
click at [474, 483] on div "Analysis icon.lock Aug-24 Recommendations icon.lock Aug-24 Objectives Start Dat…" at bounding box center [906, 272] width 1298 height 433
click at [1075, 356] on link "3 month (project meet / evaluate / close)" at bounding box center [1139, 358] width 240 height 15
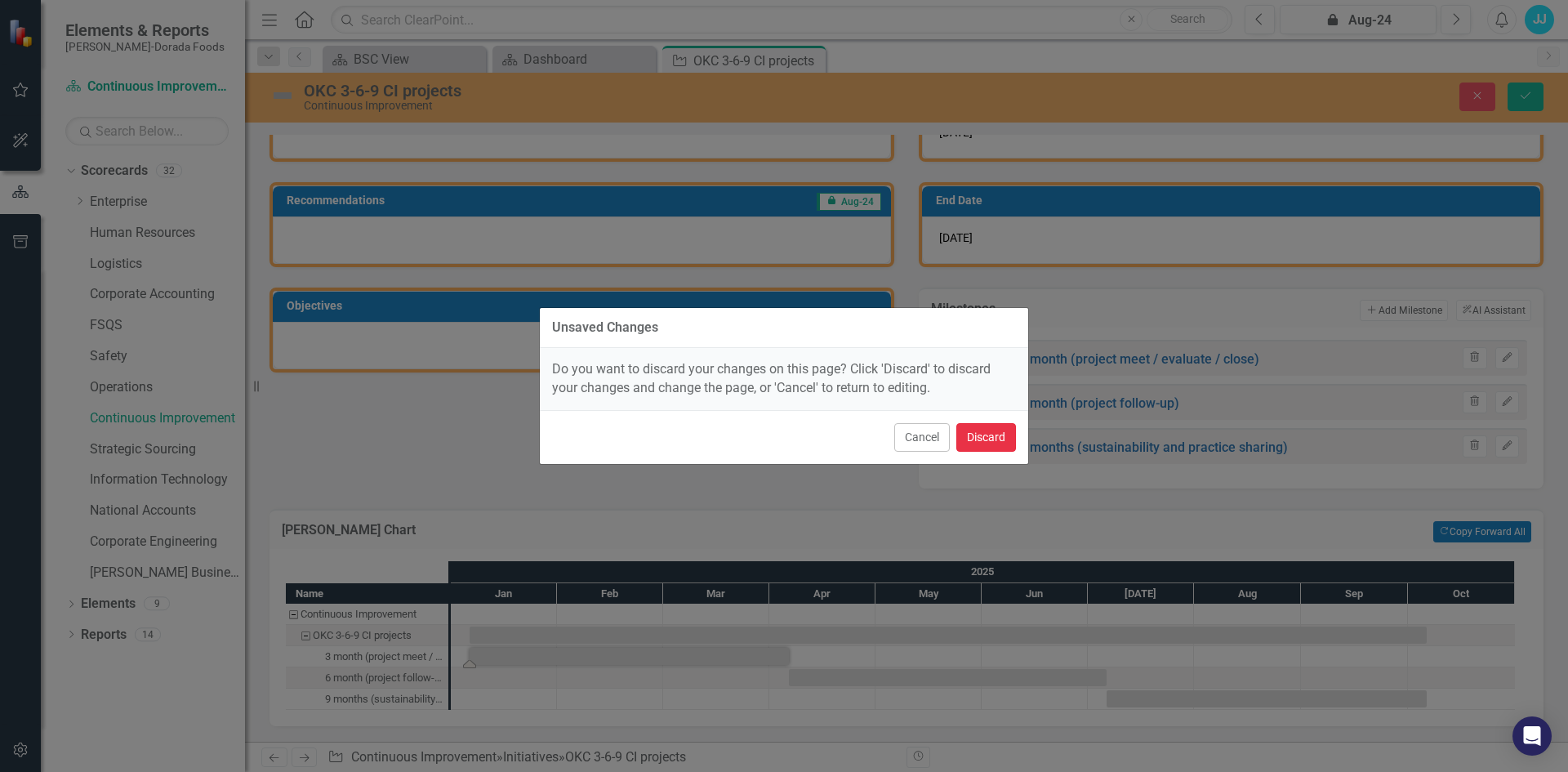
click at [981, 430] on button "Discard" at bounding box center [985, 437] width 59 height 28
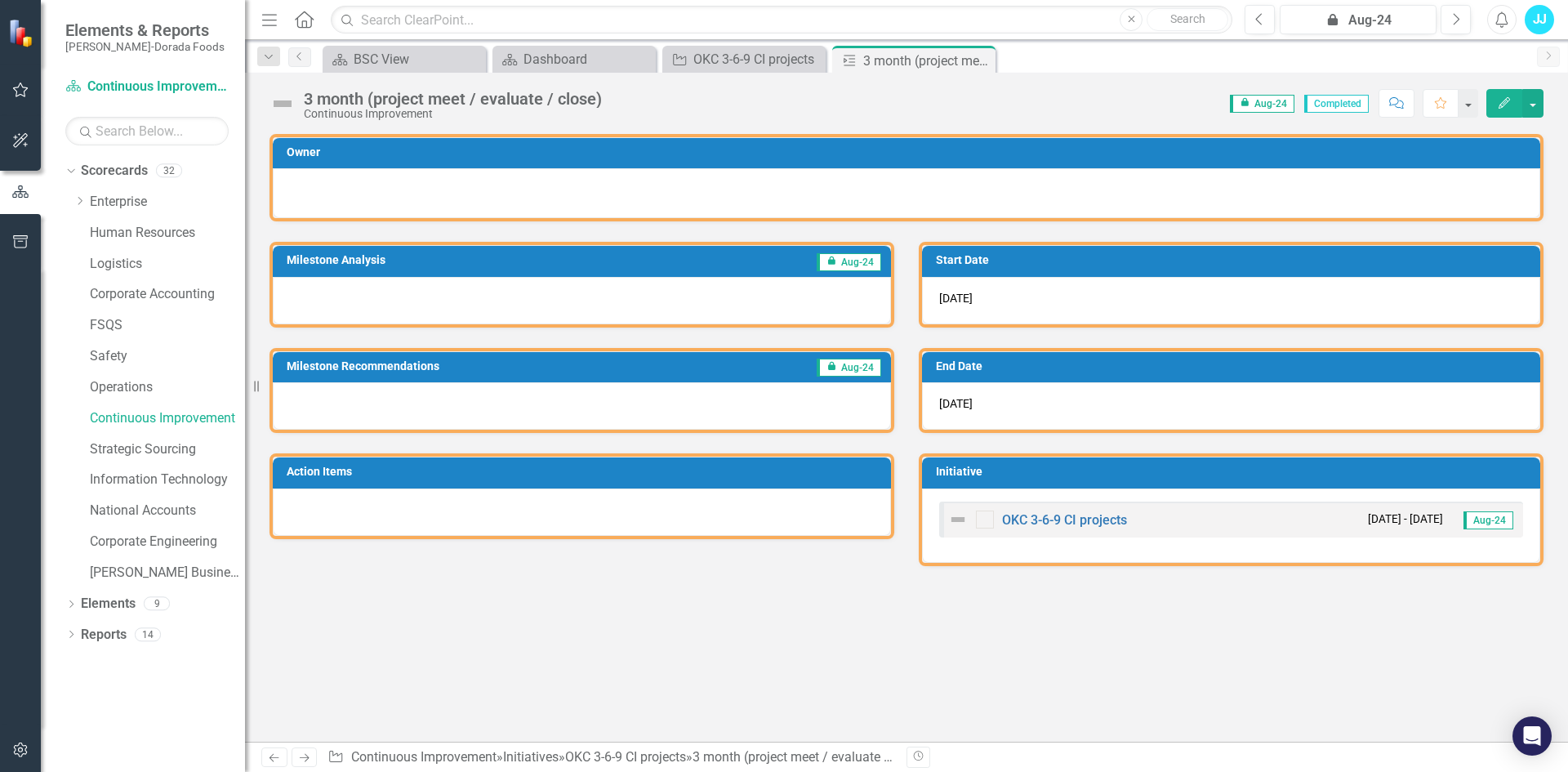
click at [984, 524] on div at bounding box center [984, 520] width 18 height 18
click at [634, 46] on div "Scorecard Dashboard Close" at bounding box center [574, 59] width 163 height 27
click at [603, 57] on div "Dashboard" at bounding box center [577, 59] width 108 height 20
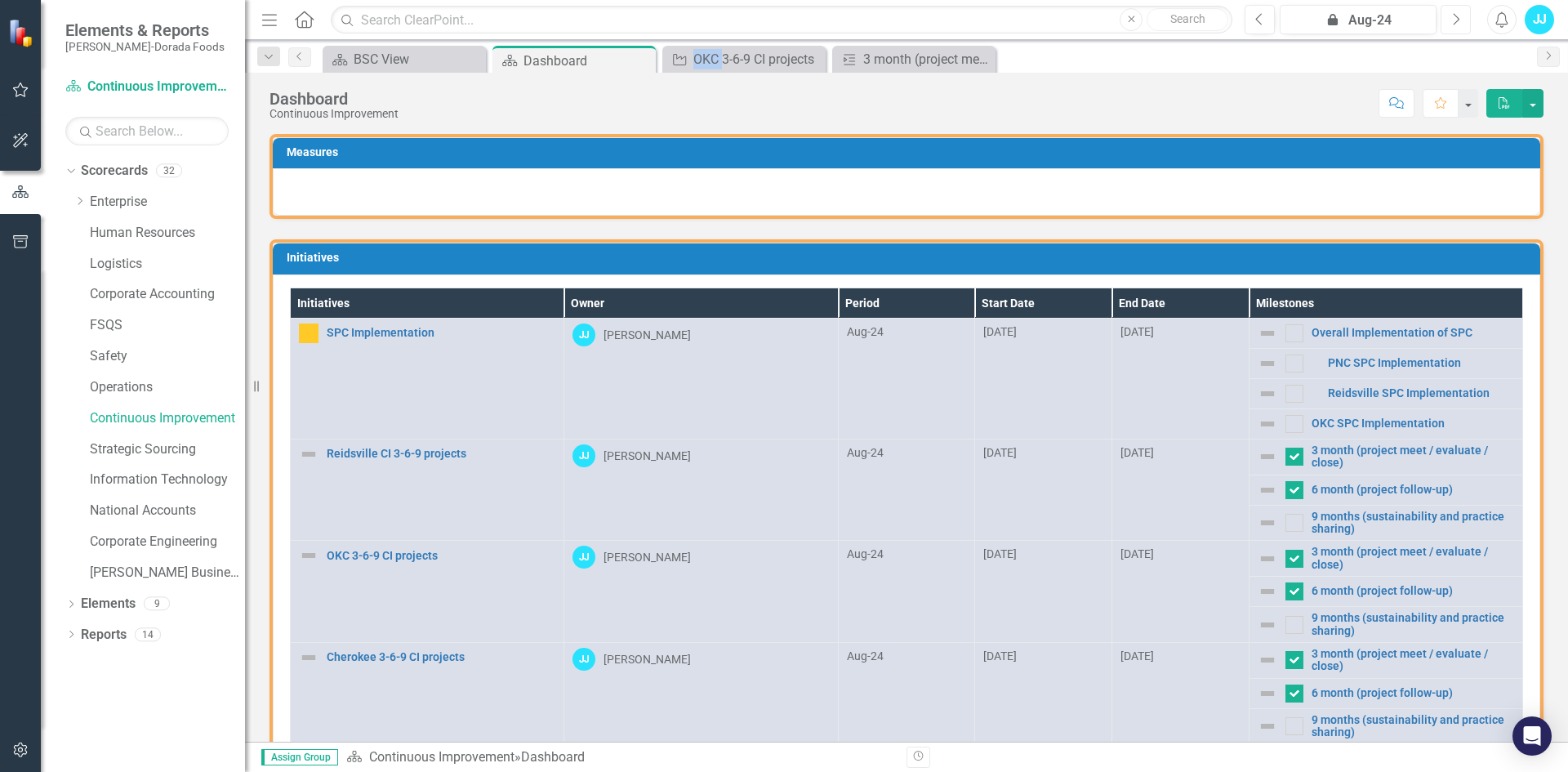
click at [1468, 26] on button "Next" at bounding box center [1455, 20] width 30 height 29
click at [1258, 424] on img at bounding box center [1267, 424] width 20 height 20
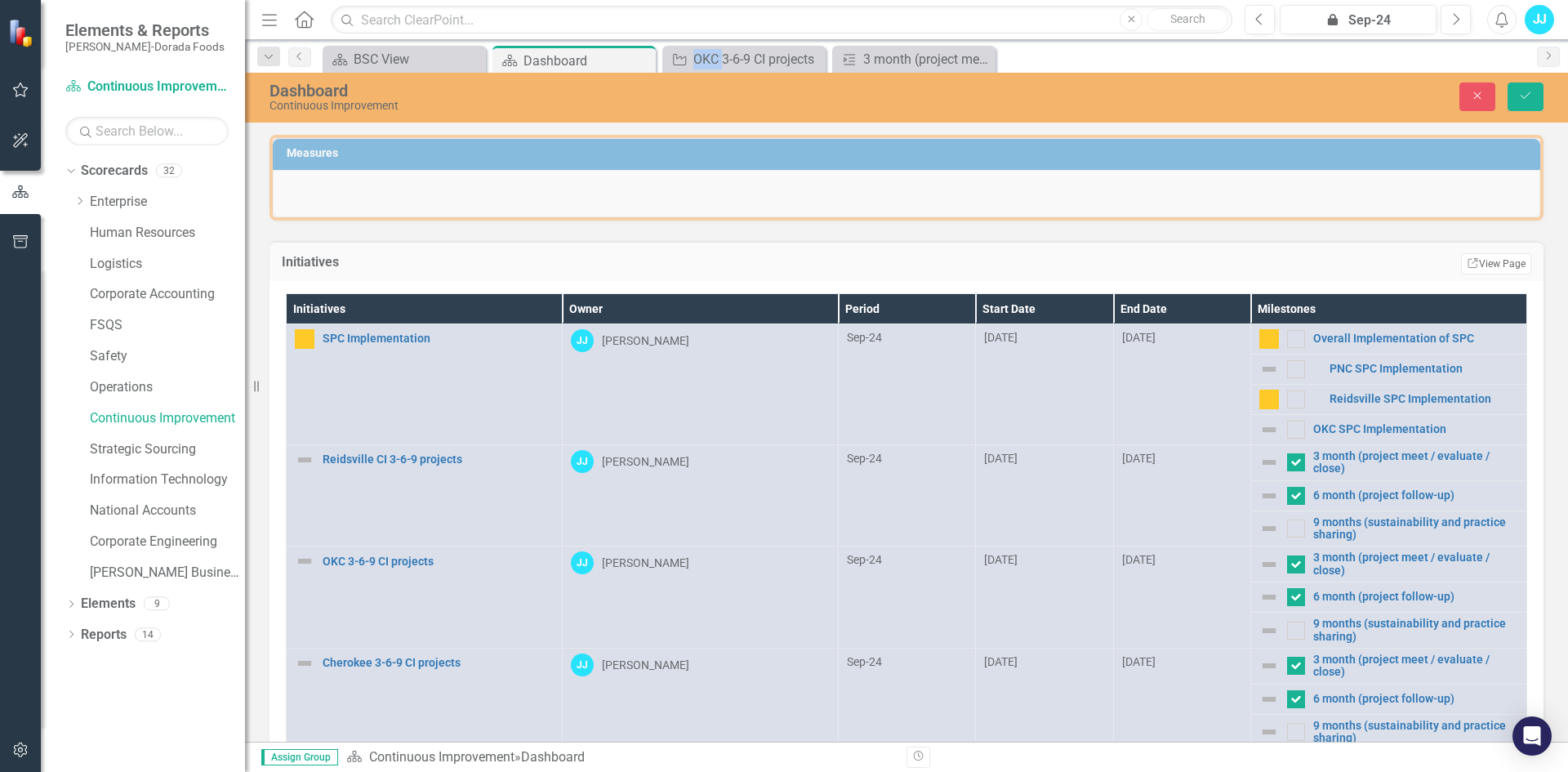
click at [1259, 524] on img at bounding box center [1269, 529] width 20 height 20
click at [1263, 14] on icon "Previous" at bounding box center [1259, 20] width 9 height 15
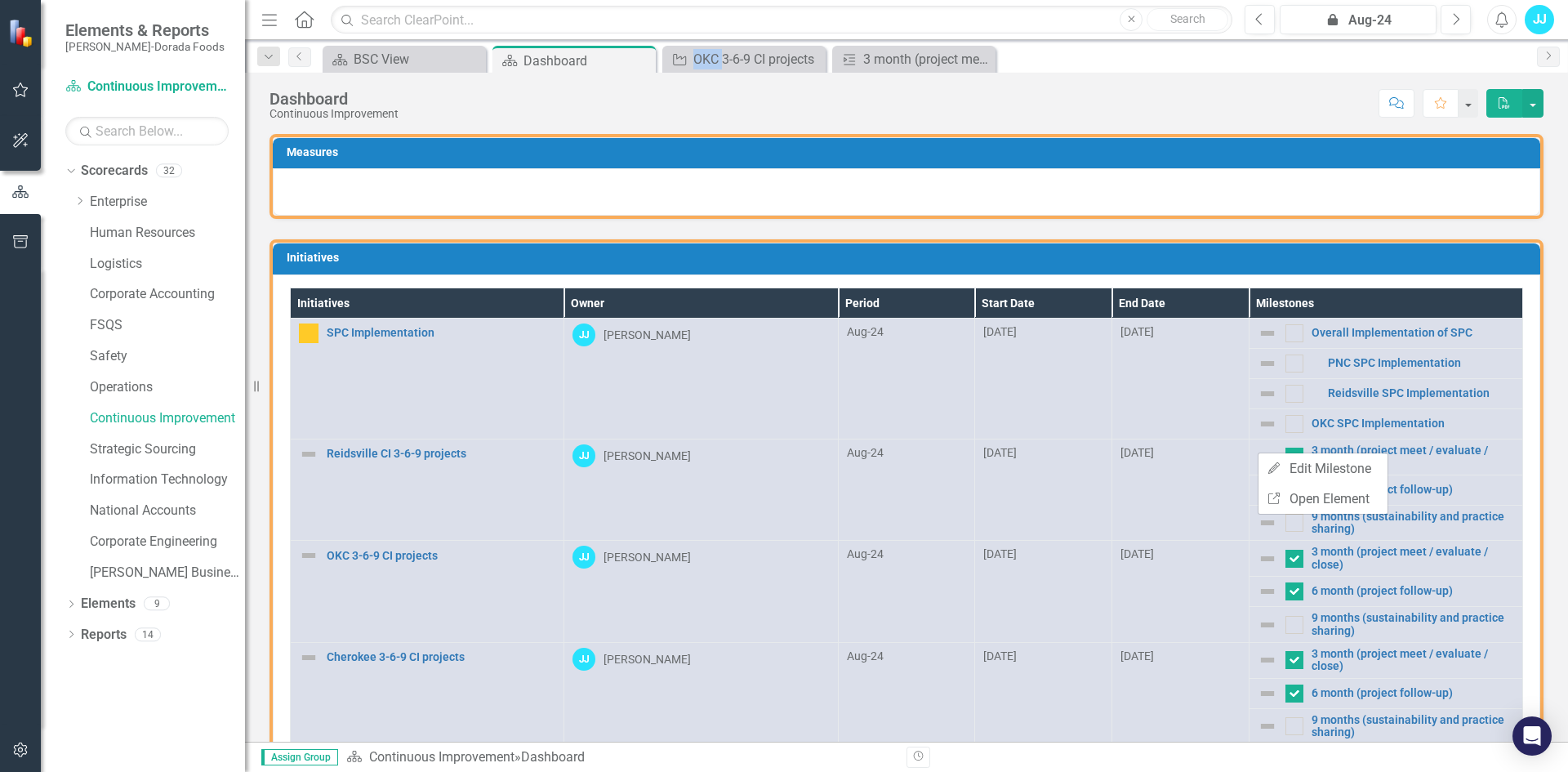
click at [1258, 453] on div "Edit Edit Milestone Link Open Element" at bounding box center [1322, 484] width 130 height 62
click at [1258, 453] on img at bounding box center [1267, 457] width 20 height 20
